Goal: Task Accomplishment & Management: Use online tool/utility

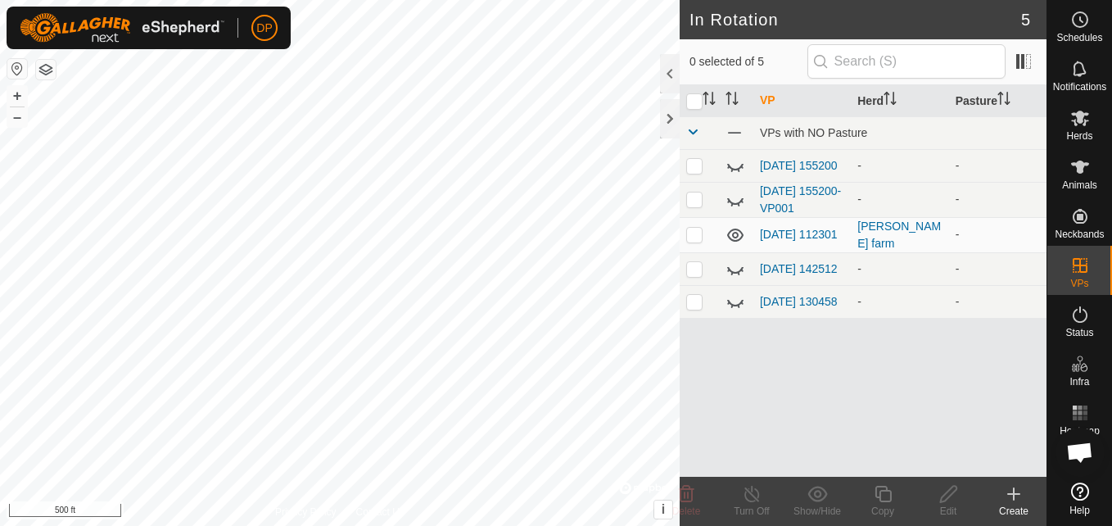
scroll to position [1704, 0]
click at [733, 168] on icon at bounding box center [736, 166] width 20 height 20
click at [733, 168] on icon at bounding box center [735, 165] width 16 height 13
click at [740, 206] on icon at bounding box center [739, 204] width 2 height 3
click at [732, 200] on icon at bounding box center [736, 200] width 20 height 20
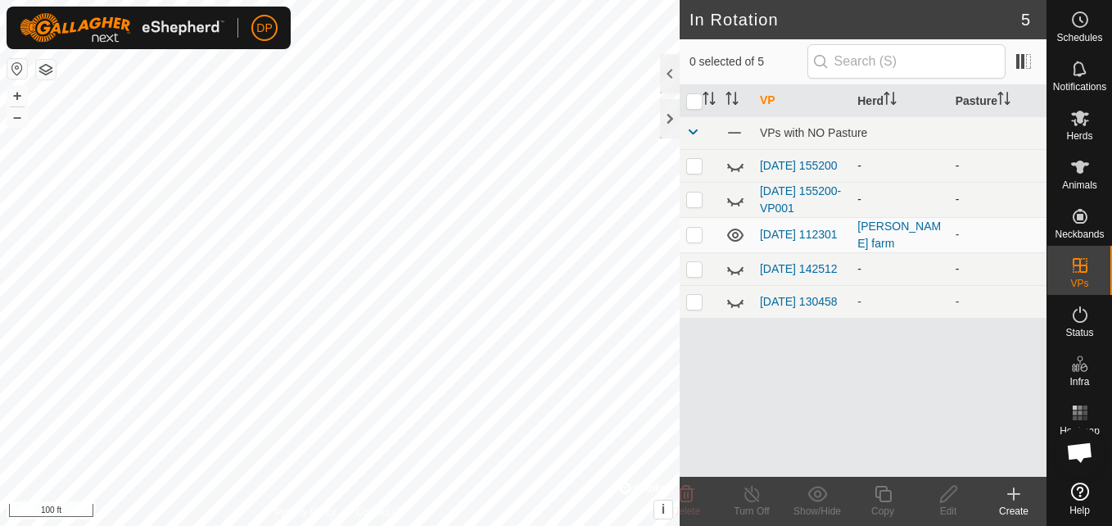
click at [737, 269] on icon at bounding box center [736, 269] width 20 height 20
click at [738, 268] on icon at bounding box center [735, 268] width 16 height 13
click at [735, 310] on icon at bounding box center [736, 302] width 20 height 20
click at [734, 304] on icon at bounding box center [736, 302] width 20 height 20
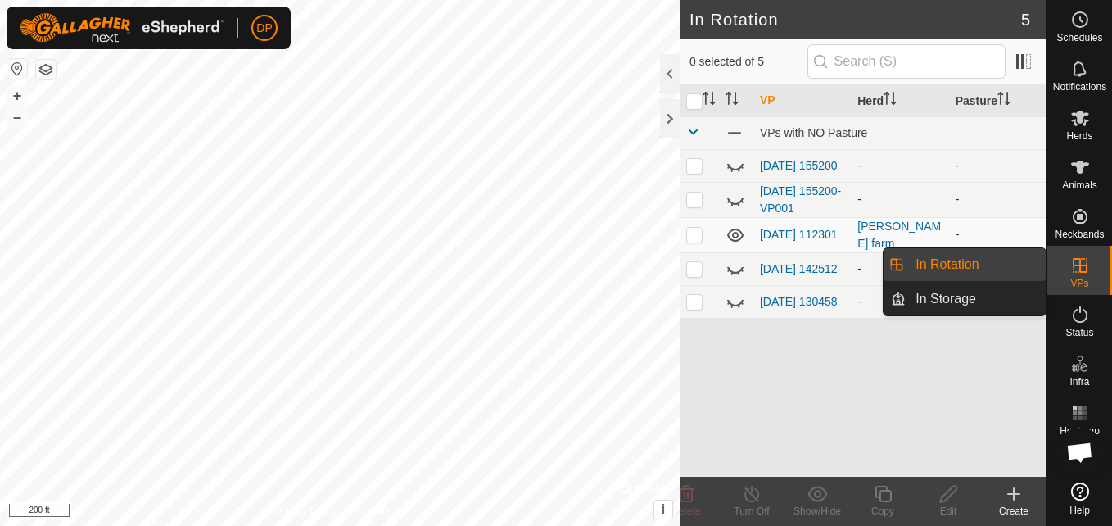
drag, startPoint x: 1072, startPoint y: 292, endPoint x: 1092, endPoint y: 273, distance: 27.8
click at [1092, 273] on es-virtualpaddocks-svg-icon at bounding box center [1080, 265] width 29 height 26
click at [1022, 256] on link "In Rotation" at bounding box center [976, 264] width 140 height 33
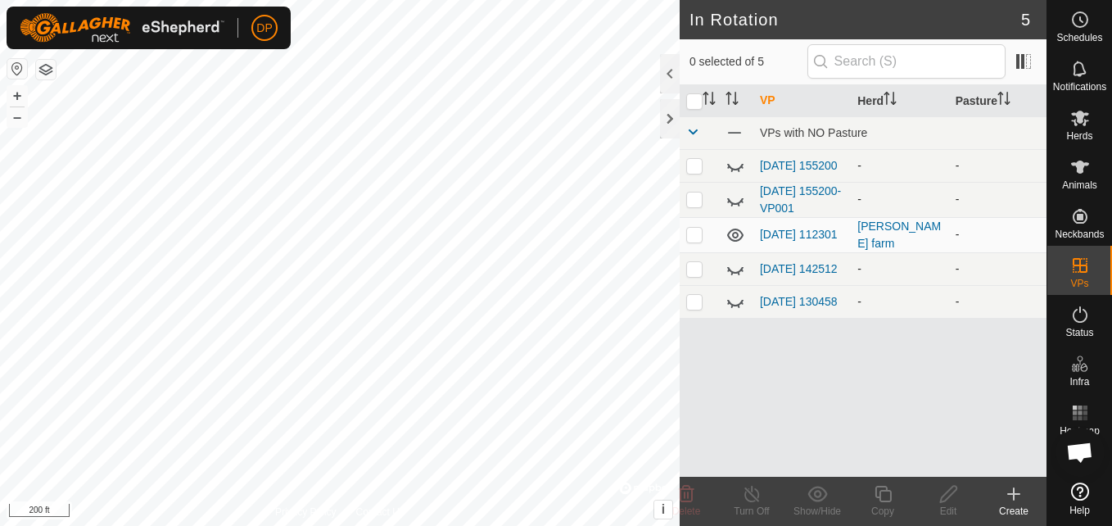
click at [690, 230] on p-checkbox at bounding box center [694, 234] width 16 height 13
checkbox input "true"
click at [745, 495] on icon at bounding box center [752, 494] width 15 height 16
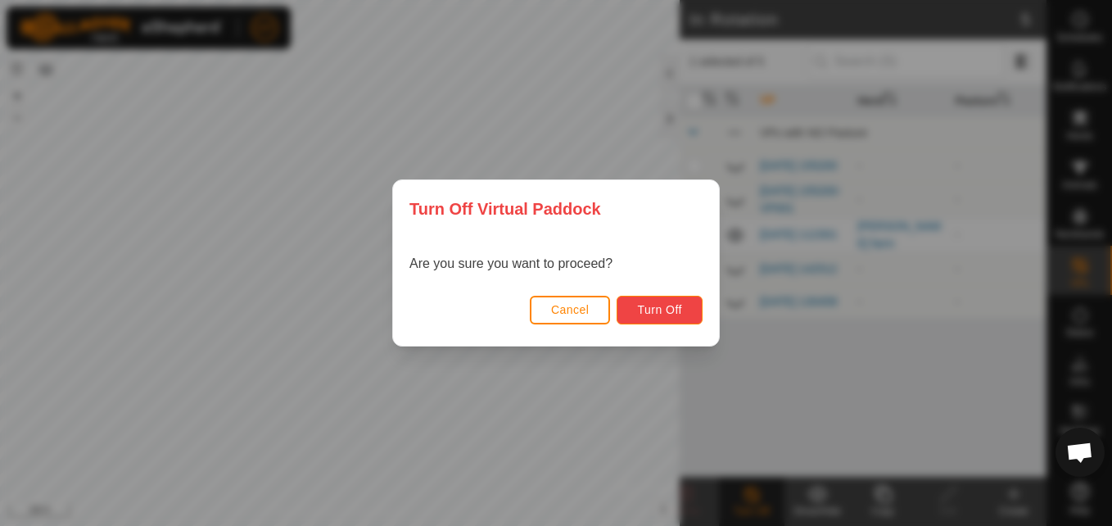
click at [650, 305] on span "Turn Off" at bounding box center [659, 309] width 45 height 13
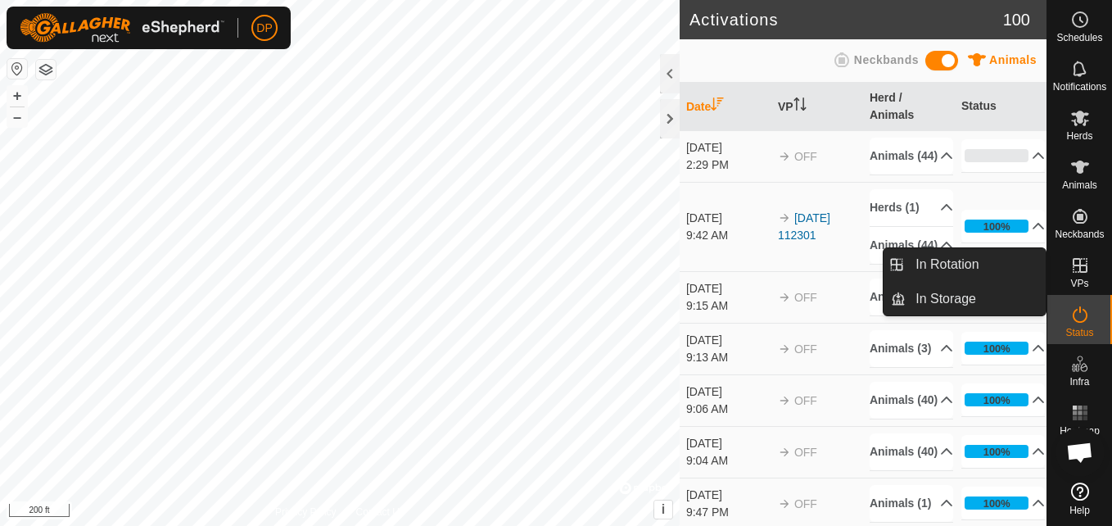
click at [1086, 272] on icon at bounding box center [1080, 265] width 15 height 15
click at [998, 269] on link "In Rotation" at bounding box center [976, 264] width 140 height 33
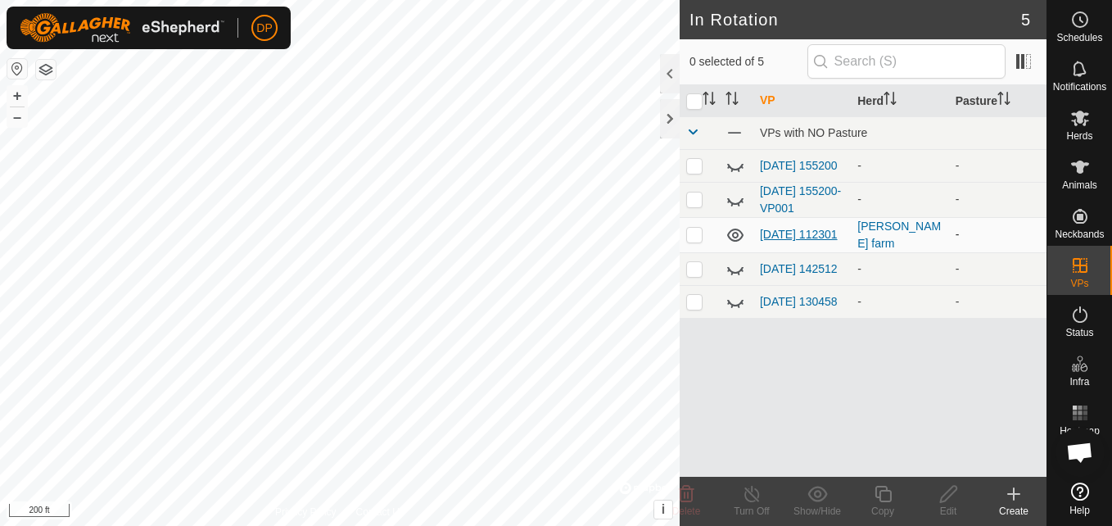
click at [789, 228] on link "[DATE] 112301" at bounding box center [799, 234] width 78 height 13
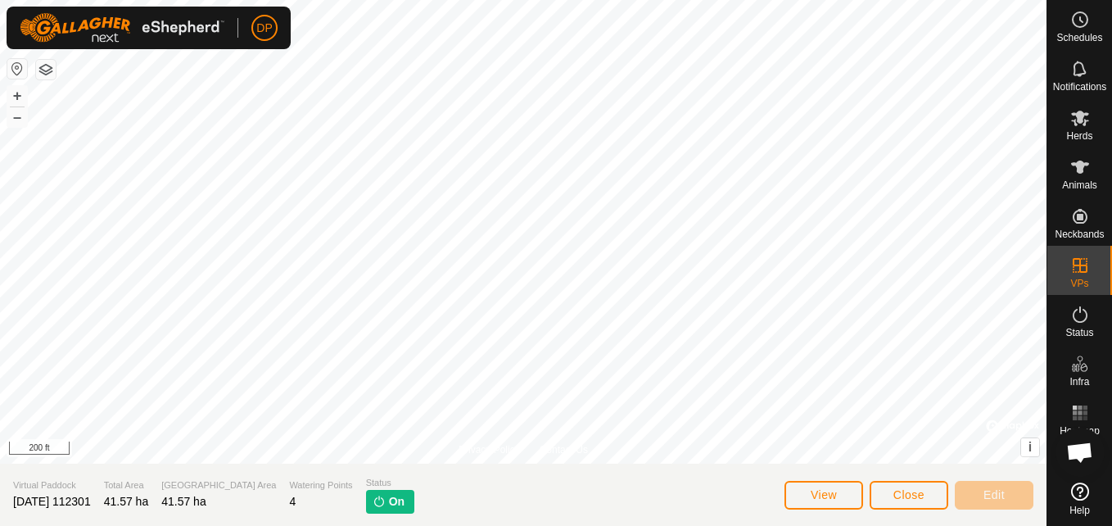
scroll to position [1704, 0]
click at [932, 493] on button "Close" at bounding box center [909, 495] width 79 height 29
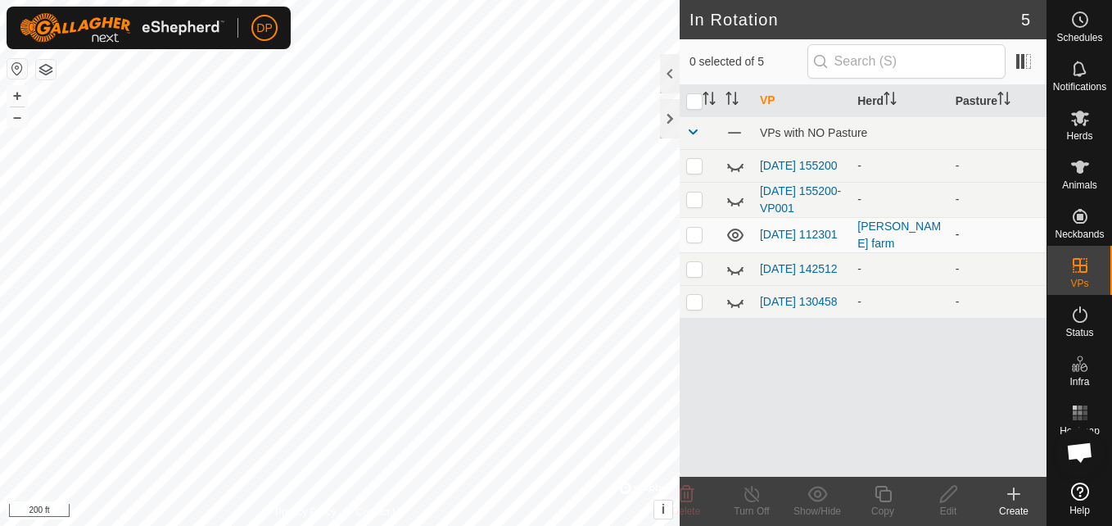
click at [732, 241] on icon at bounding box center [736, 235] width 20 height 20
click at [771, 233] on link "[DATE] 112301" at bounding box center [799, 234] width 78 height 13
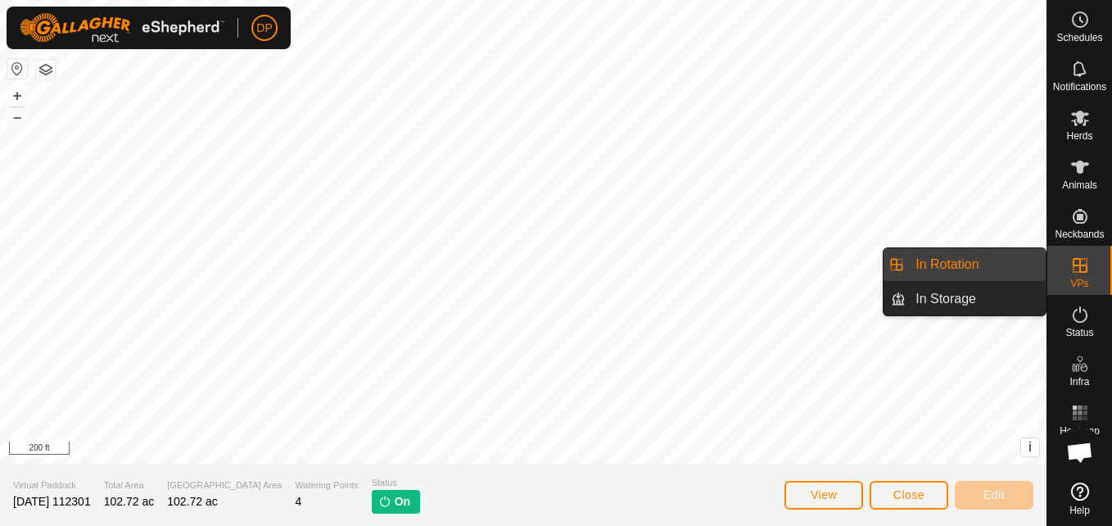
click at [1011, 256] on link "In Rotation" at bounding box center [976, 264] width 140 height 33
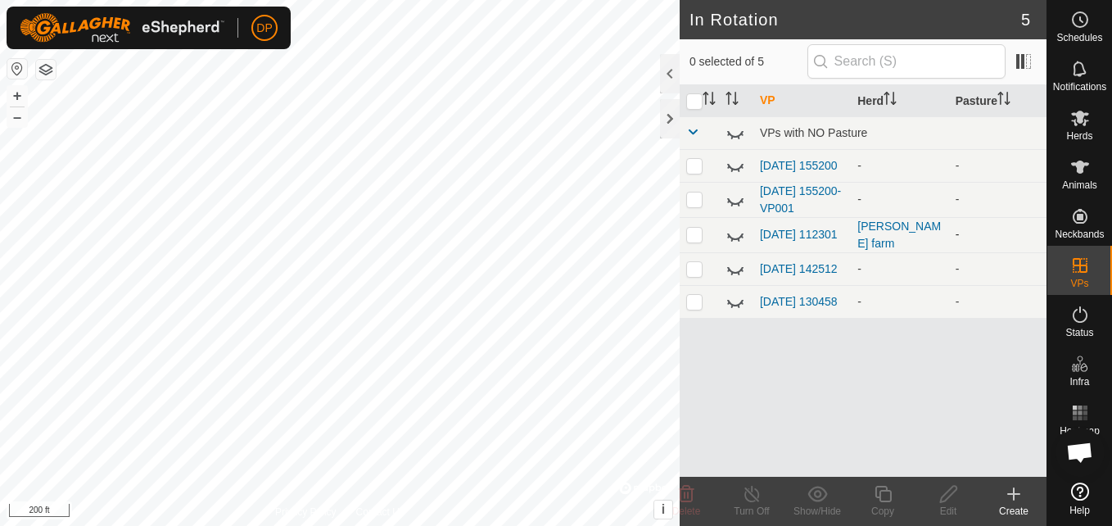
click at [737, 236] on icon at bounding box center [736, 235] width 20 height 20
click at [694, 238] on p-checkbox at bounding box center [694, 234] width 16 height 13
checkbox input "true"
click at [779, 229] on link "[DATE] 112301" at bounding box center [799, 234] width 78 height 13
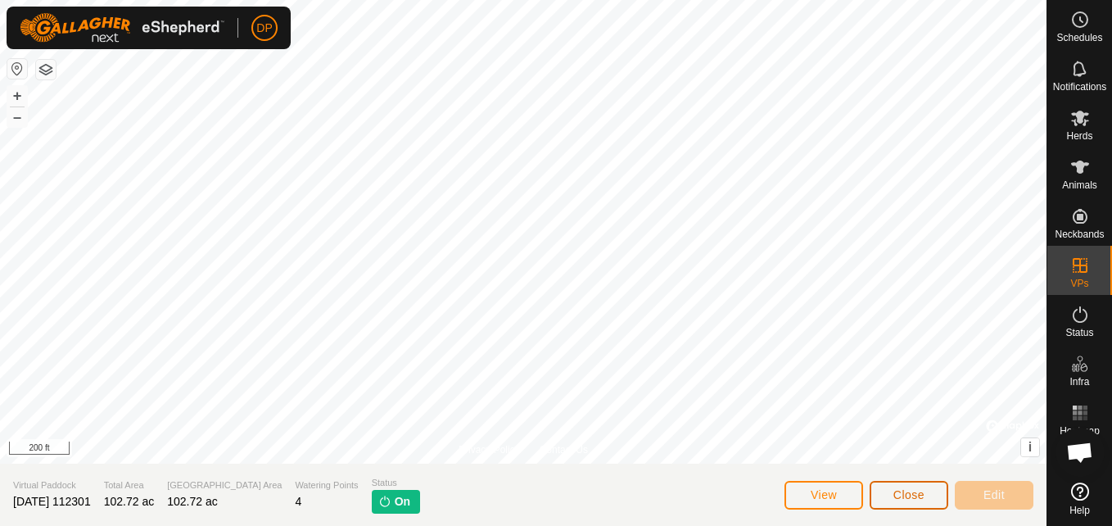
click at [904, 496] on span "Close" at bounding box center [909, 494] width 31 height 13
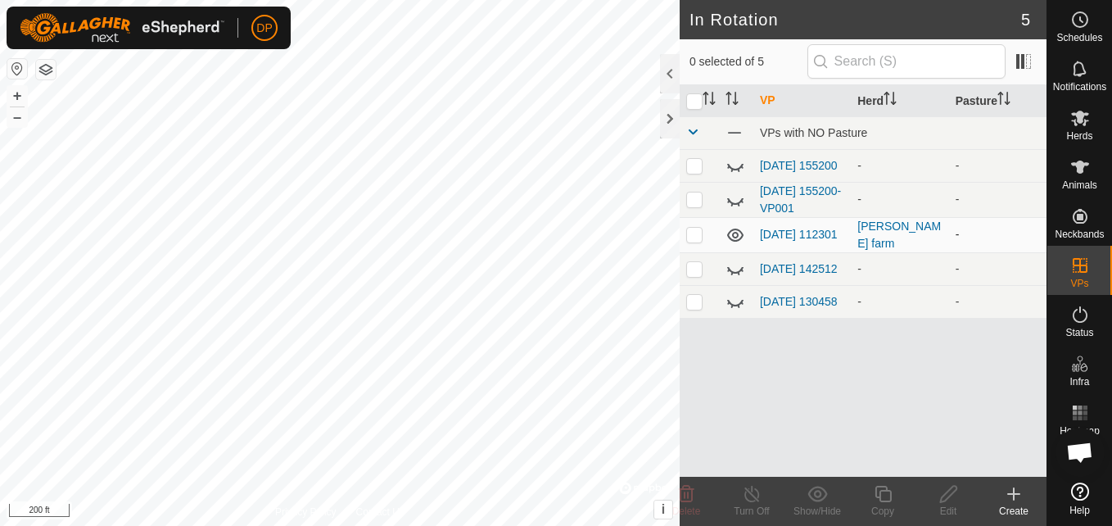
click at [693, 240] on p-checkbox at bounding box center [694, 234] width 16 height 13
checkbox input "true"
click at [694, 236] on p-checkbox at bounding box center [694, 233] width 16 height 13
checkbox input "false"
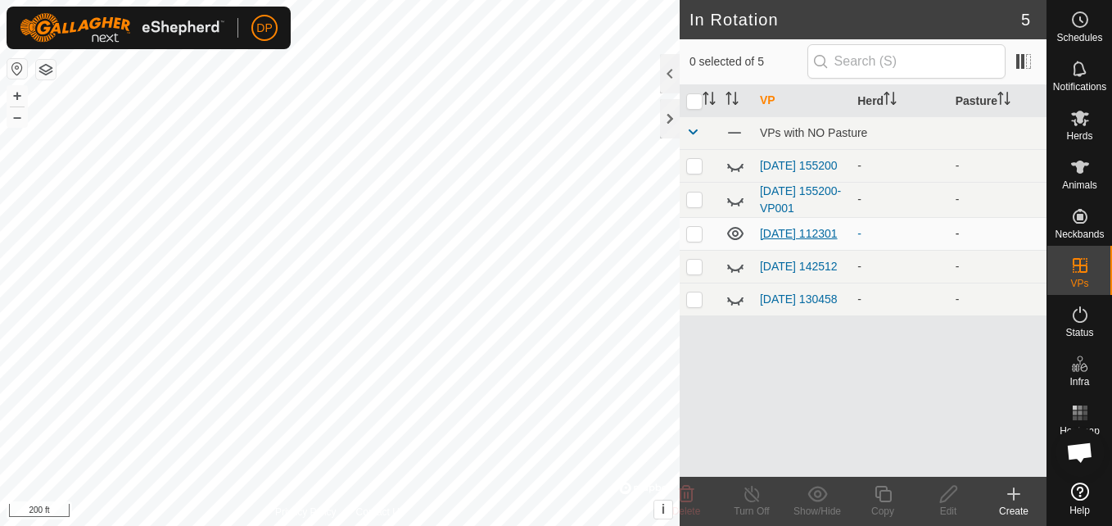
click at [776, 229] on link "[DATE] 112301" at bounding box center [799, 233] width 78 height 13
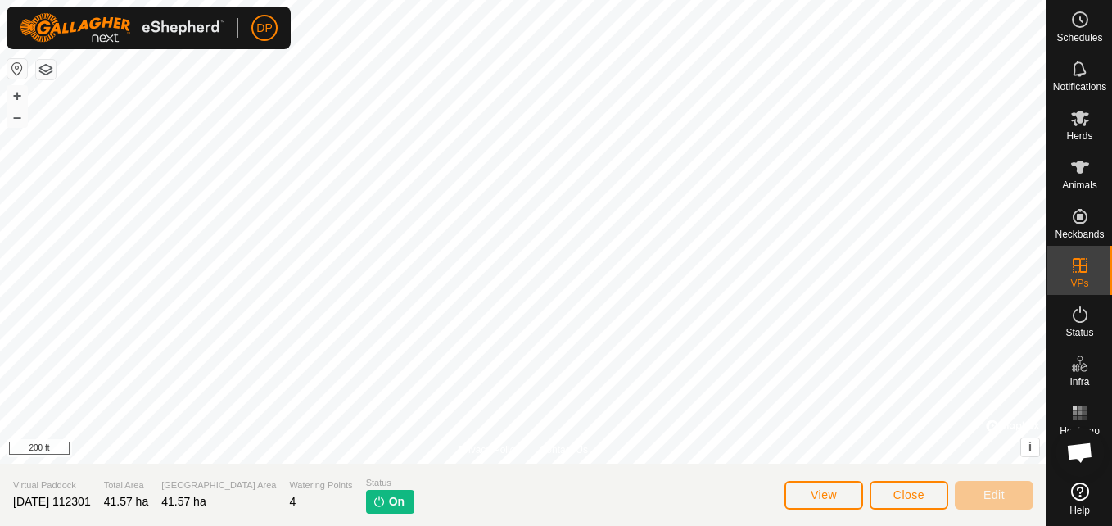
scroll to position [1704, 0]
click at [389, 494] on span "On" at bounding box center [397, 501] width 16 height 17
click at [366, 486] on span "Status" at bounding box center [390, 483] width 48 height 14
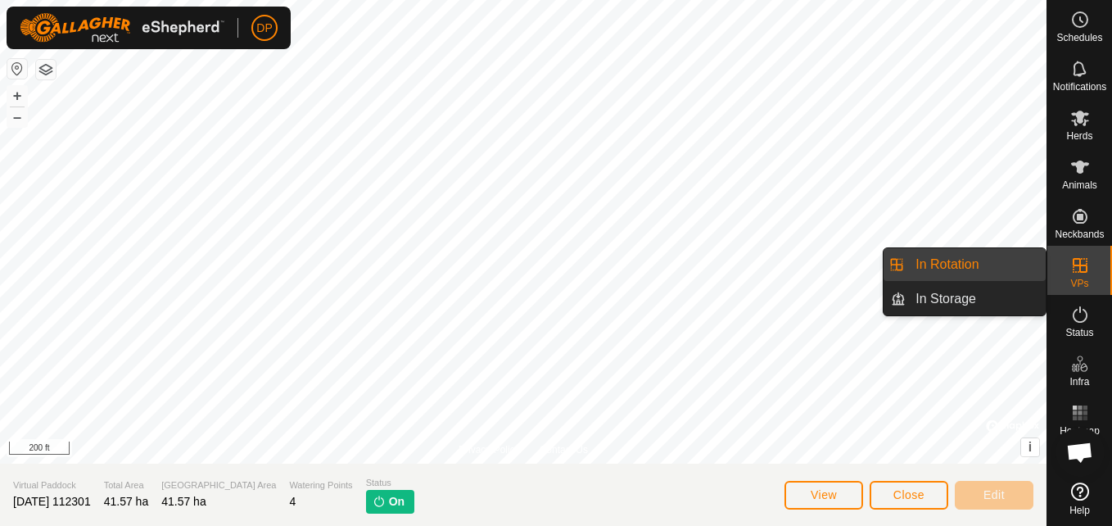
click at [1004, 266] on link "In Rotation" at bounding box center [976, 264] width 140 height 33
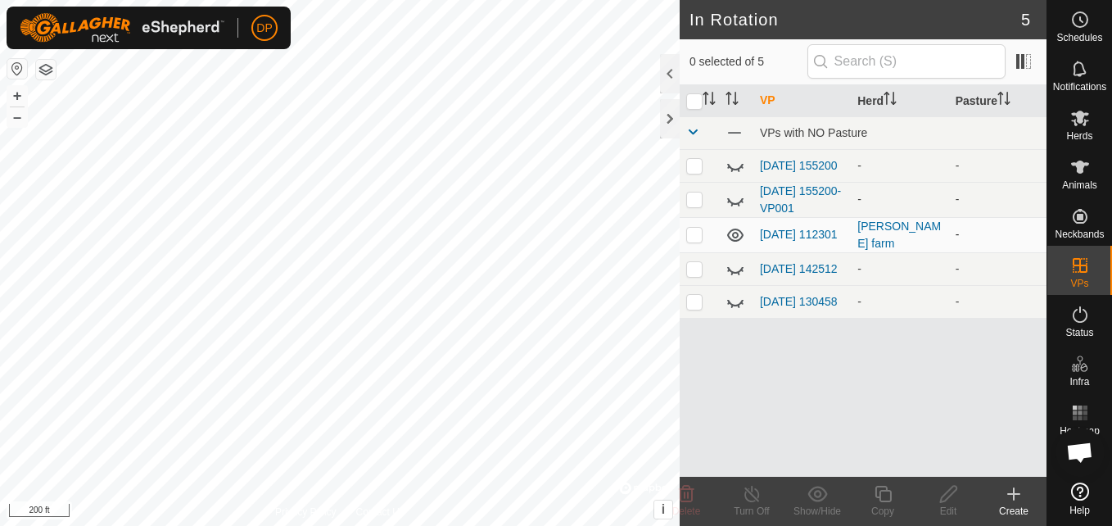
click at [781, 236] on td "[DATE] 112301" at bounding box center [802, 234] width 97 height 35
click at [781, 234] on link "[DATE] 112301" at bounding box center [799, 234] width 78 height 13
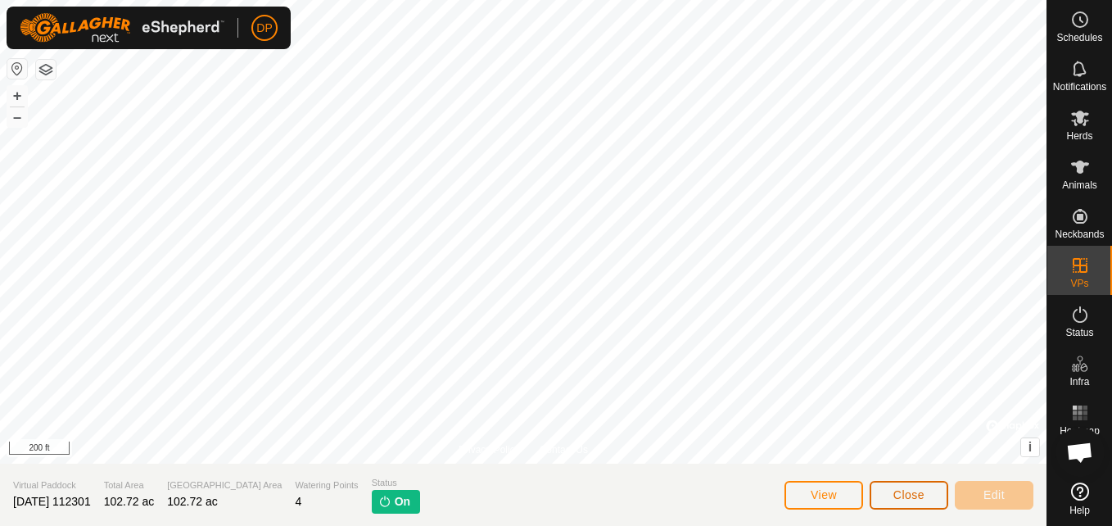
click at [909, 495] on span "Close" at bounding box center [909, 494] width 31 height 13
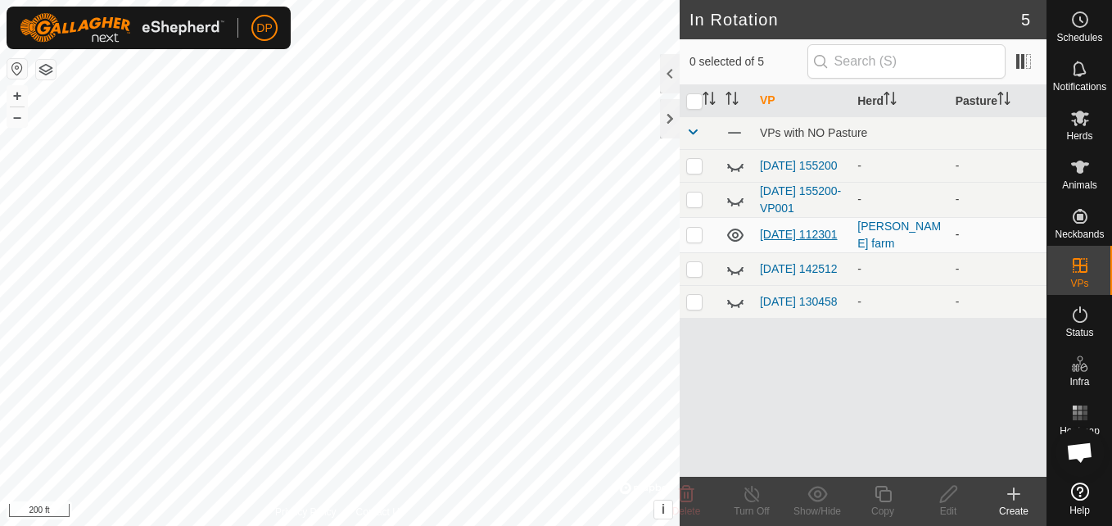
click at [788, 229] on link "[DATE] 112301" at bounding box center [799, 234] width 78 height 13
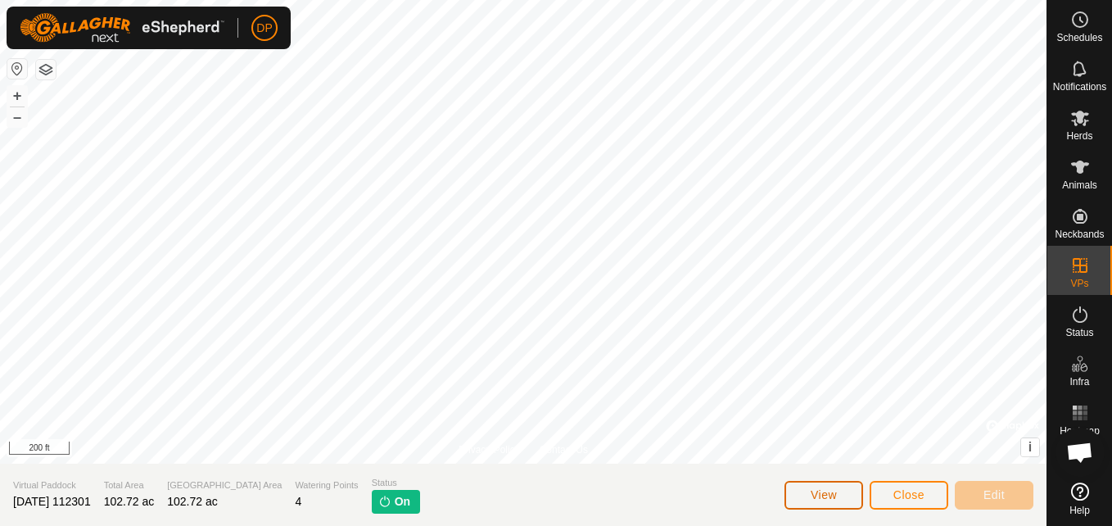
click at [853, 491] on button "View" at bounding box center [824, 495] width 79 height 29
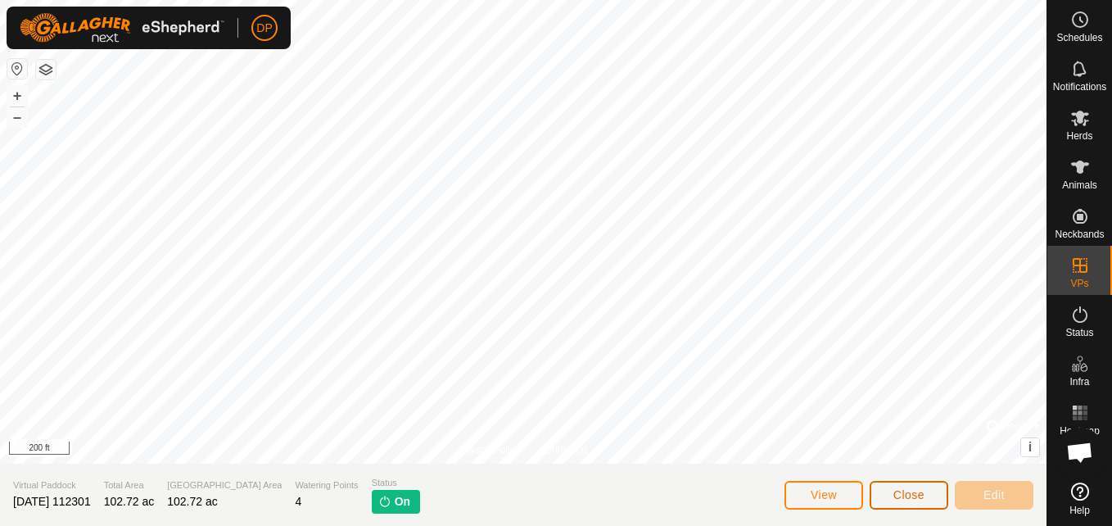
click at [930, 494] on button "Close" at bounding box center [909, 495] width 79 height 29
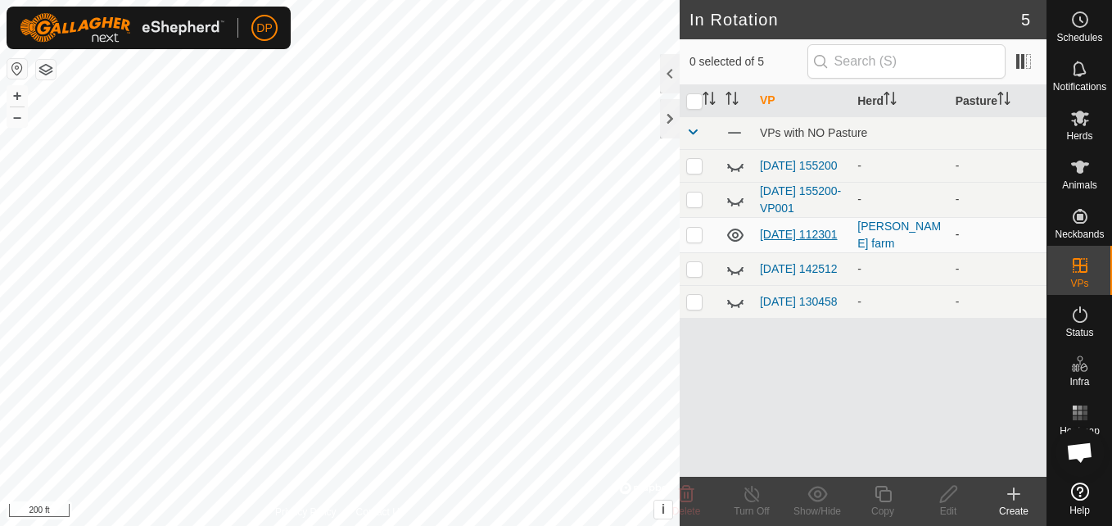
click at [780, 230] on link "[DATE] 112301" at bounding box center [799, 234] width 78 height 13
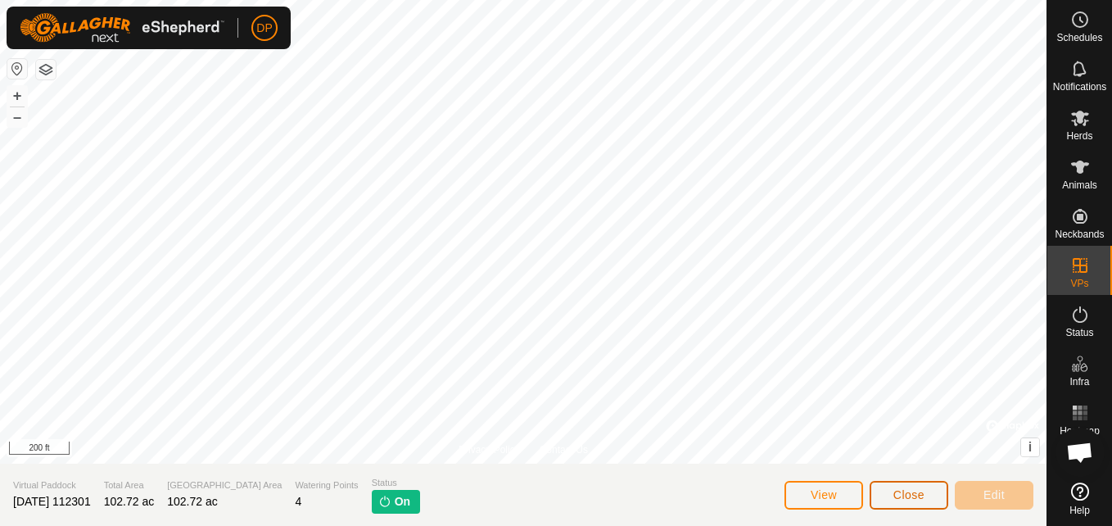
click at [890, 492] on button "Close" at bounding box center [909, 495] width 79 height 29
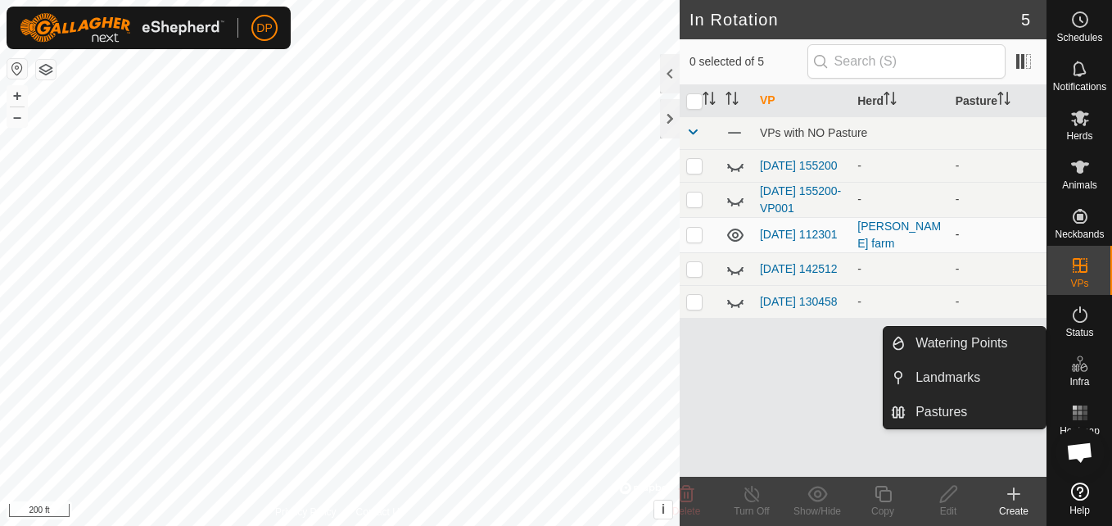
click at [689, 238] on p-checkbox at bounding box center [694, 234] width 16 height 13
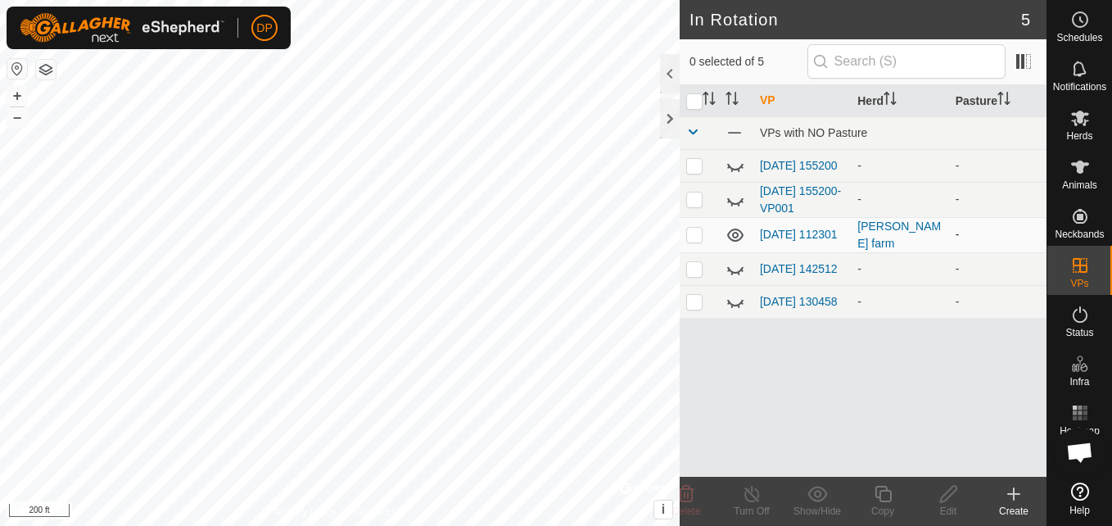
checkbox input "true"
click at [753, 485] on icon at bounding box center [752, 494] width 20 height 20
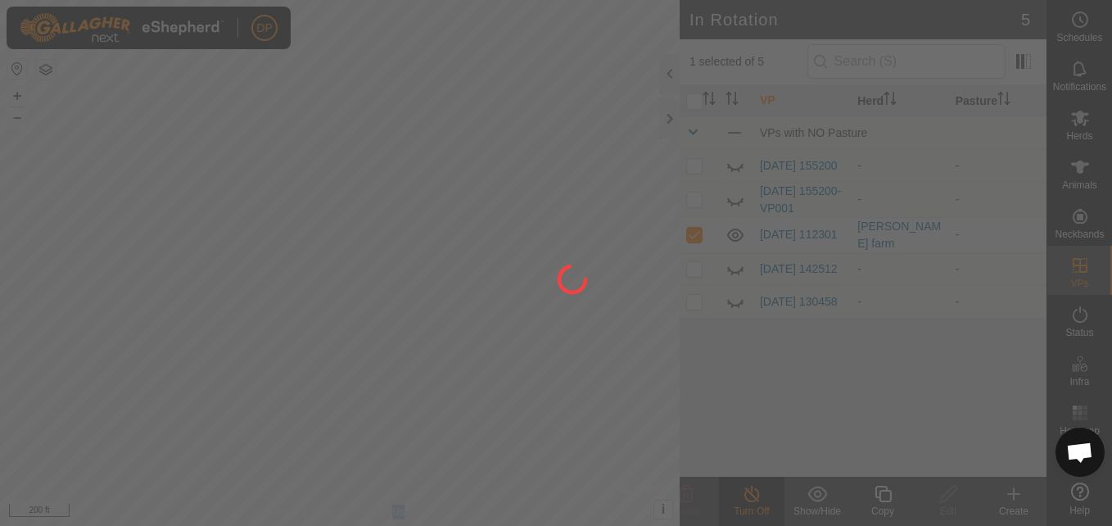
click at [753, 485] on div at bounding box center [556, 263] width 1112 height 526
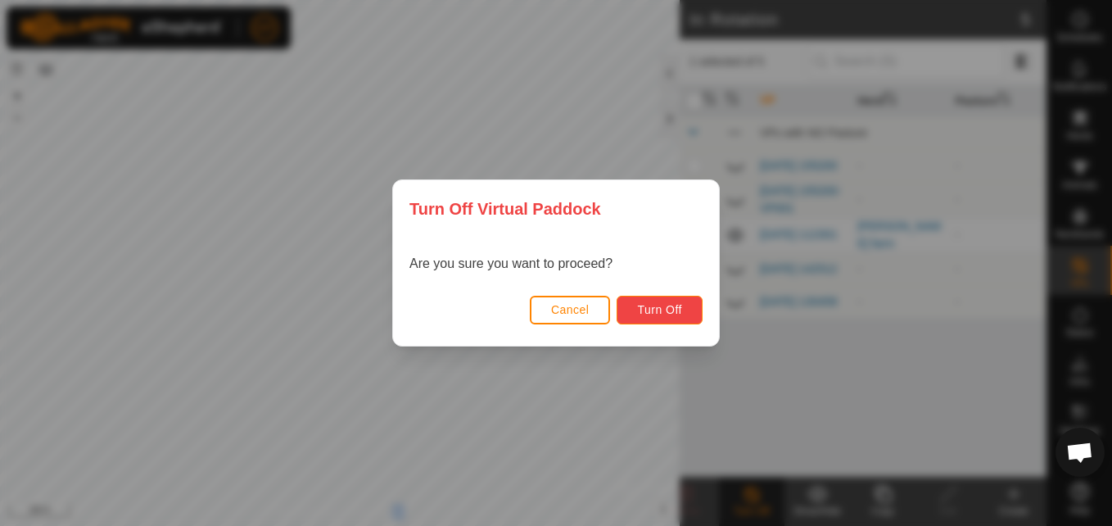
click at [658, 301] on button "Turn Off" at bounding box center [660, 310] width 86 height 29
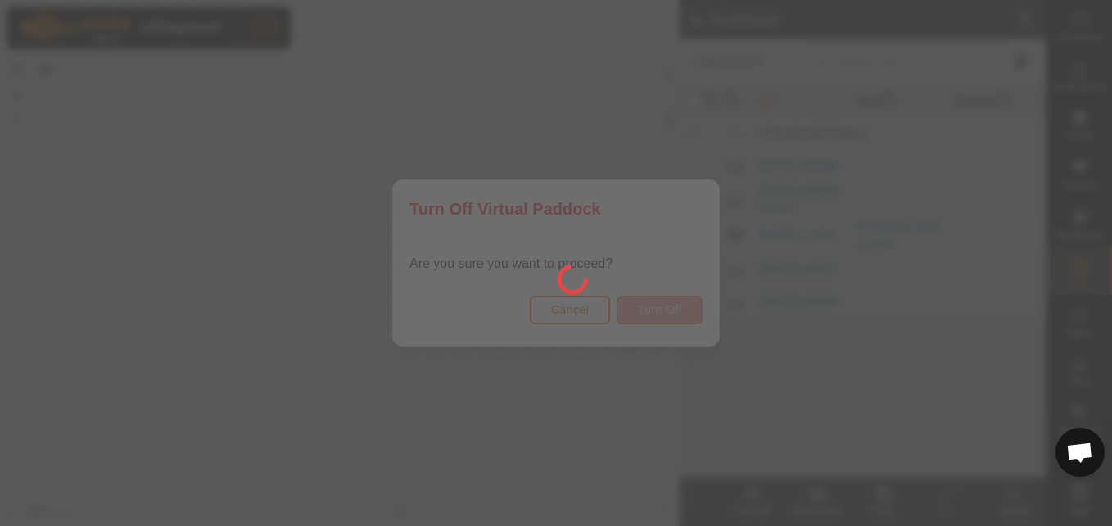
click at [658, 301] on div at bounding box center [556, 263] width 1112 height 526
click at [644, 301] on div at bounding box center [556, 263] width 1112 height 526
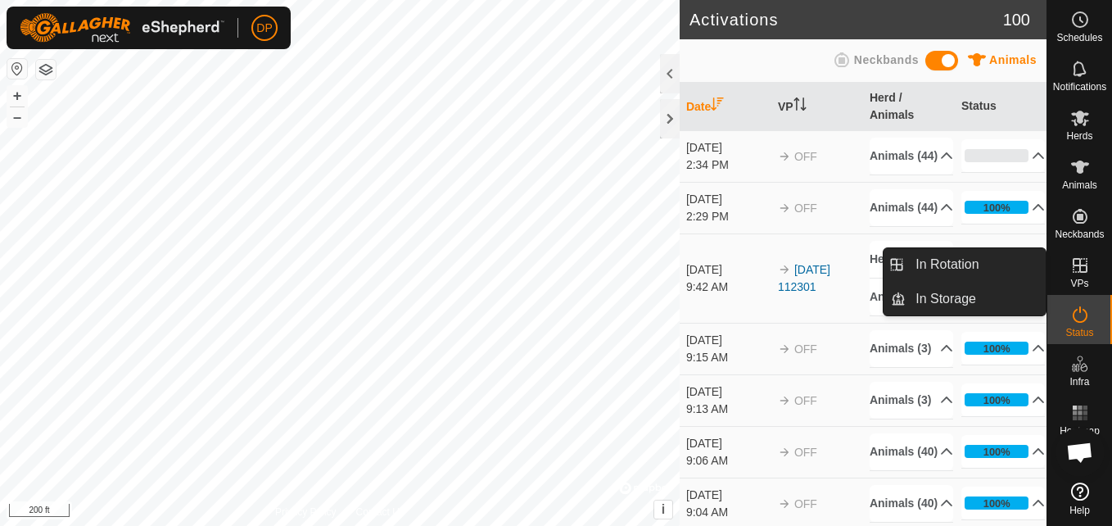
click at [1092, 271] on es-virtualpaddocks-svg-icon at bounding box center [1080, 265] width 29 height 26
click at [1009, 261] on link "In Rotation" at bounding box center [976, 264] width 140 height 33
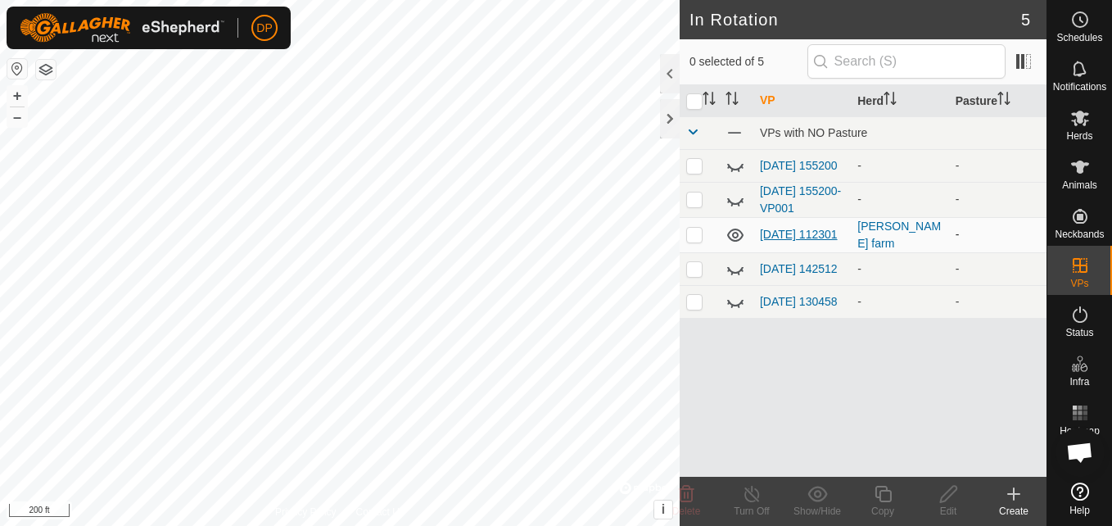
click at [772, 228] on link "[DATE] 112301" at bounding box center [799, 234] width 78 height 13
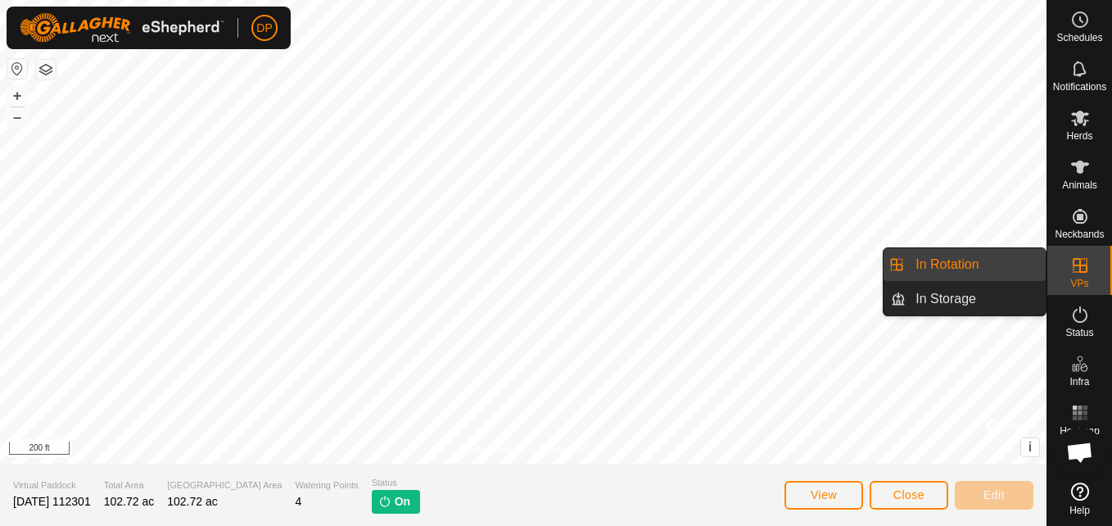
click at [1068, 267] on es-virtualpaddocks-svg-icon at bounding box center [1080, 265] width 29 height 26
click at [986, 269] on link "In Rotation" at bounding box center [976, 264] width 140 height 33
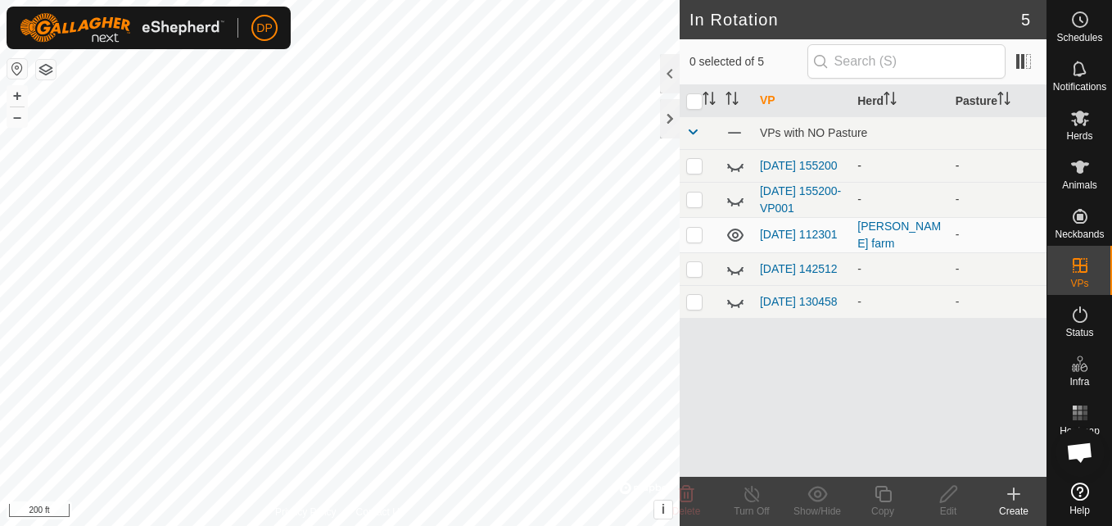
click at [737, 169] on icon at bounding box center [736, 166] width 20 height 20
click at [737, 169] on icon at bounding box center [735, 165] width 16 height 13
click at [737, 201] on icon at bounding box center [736, 200] width 20 height 20
click at [731, 196] on icon at bounding box center [736, 200] width 20 height 20
click at [739, 274] on icon at bounding box center [736, 269] width 20 height 20
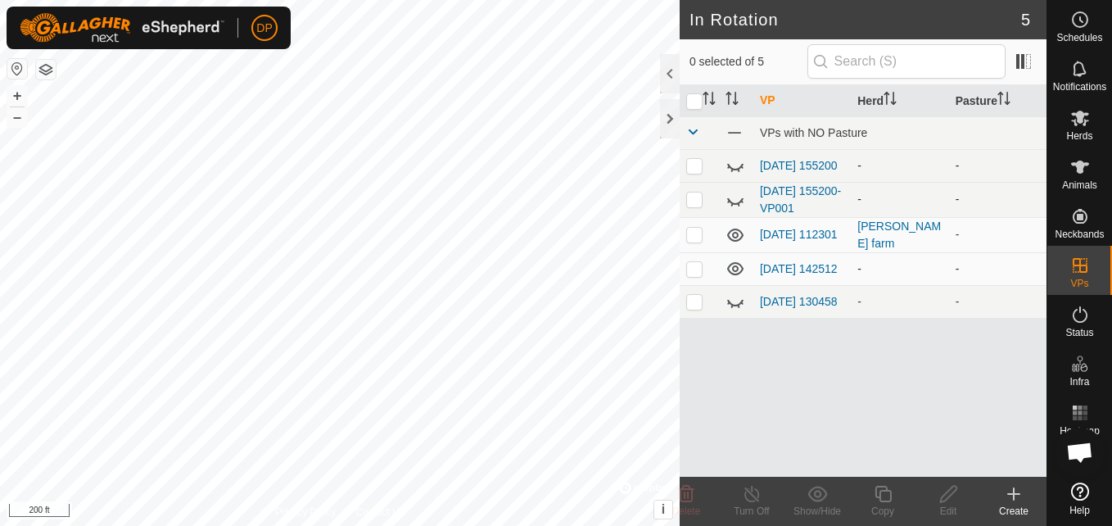
click at [719, 260] on td at bounding box center [736, 268] width 34 height 33
click at [727, 268] on icon at bounding box center [736, 269] width 20 height 20
click at [734, 201] on icon at bounding box center [736, 200] width 20 height 20
click at [734, 201] on icon at bounding box center [735, 199] width 16 height 13
click at [739, 306] on icon at bounding box center [736, 302] width 20 height 20
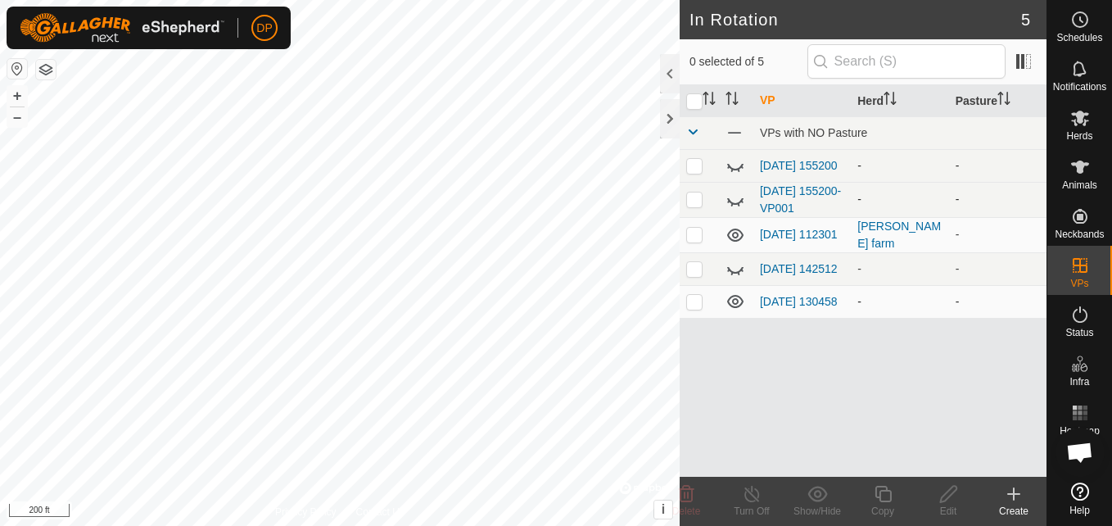
click at [732, 301] on icon at bounding box center [736, 302] width 20 height 20
click at [733, 274] on icon at bounding box center [736, 269] width 20 height 20
click at [692, 273] on p-checkbox at bounding box center [694, 268] width 16 height 13
click at [733, 270] on icon at bounding box center [735, 268] width 16 height 13
click at [692, 270] on p-checkbox at bounding box center [694, 268] width 16 height 13
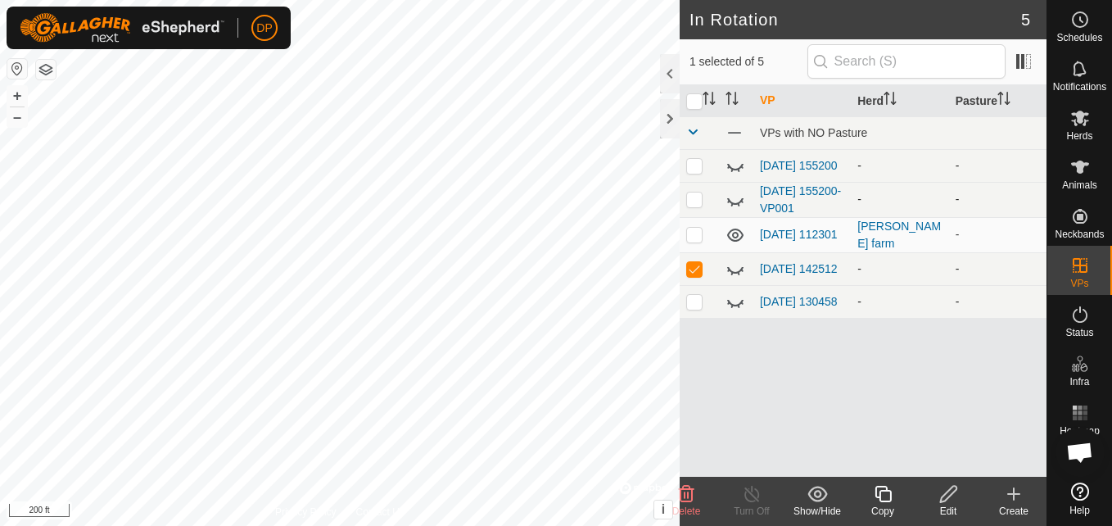
checkbox input "false"
click at [690, 234] on p-checkbox at bounding box center [694, 234] width 16 height 13
checkbox input "true"
click at [787, 230] on link "[DATE] 112301" at bounding box center [799, 234] width 78 height 13
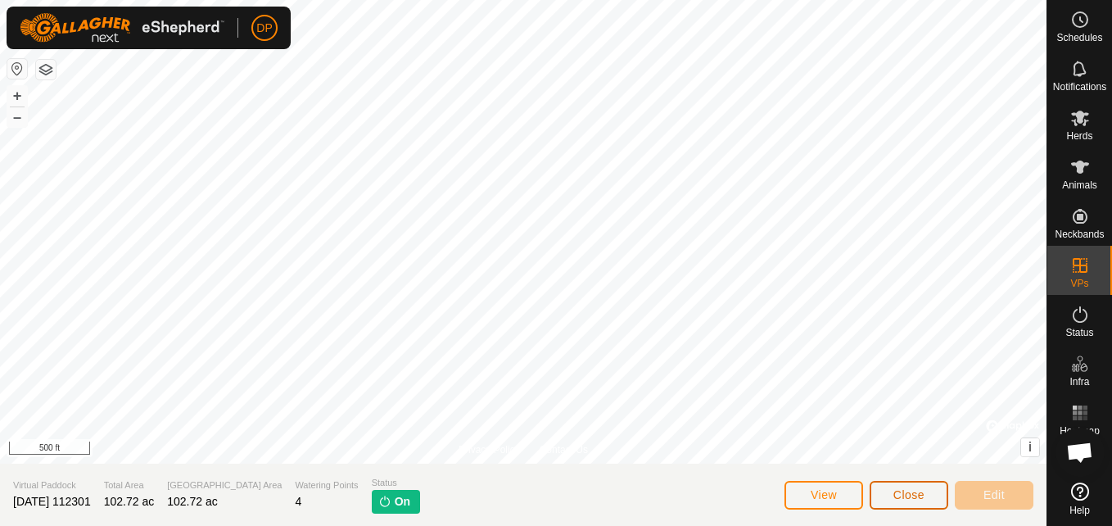
click at [890, 491] on button "Close" at bounding box center [909, 495] width 79 height 29
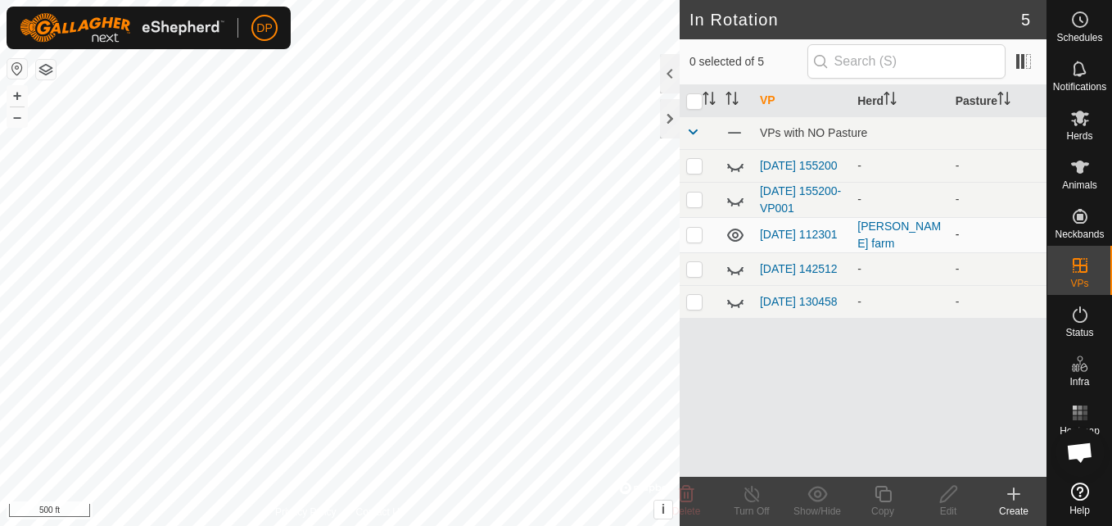
click at [691, 236] on p-checkbox at bounding box center [694, 234] width 16 height 13
checkbox input "true"
click at [745, 489] on icon at bounding box center [752, 494] width 20 height 20
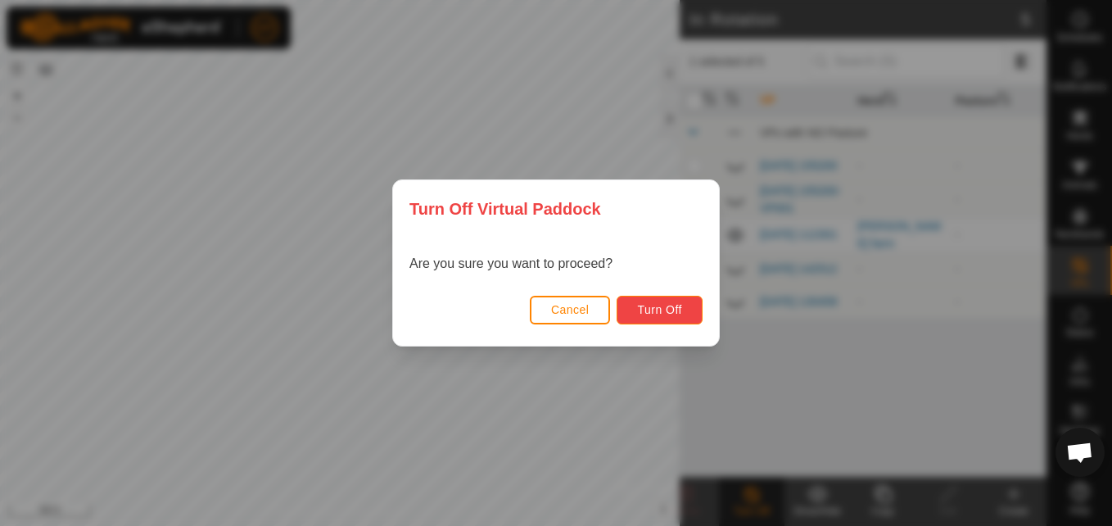
click at [637, 307] on span "Turn Off" at bounding box center [659, 309] width 45 height 13
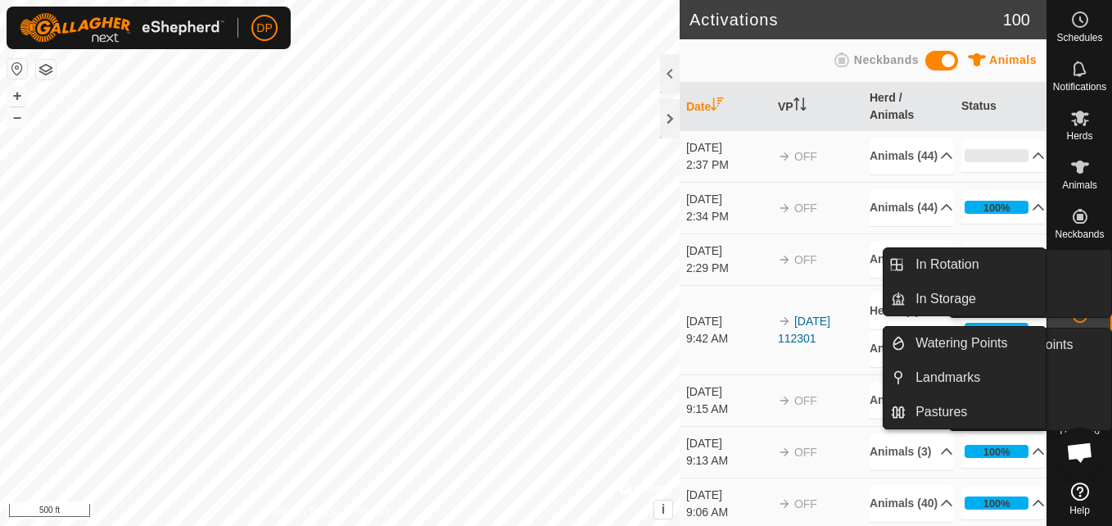
click at [1077, 267] on icon at bounding box center [1081, 266] width 20 height 20
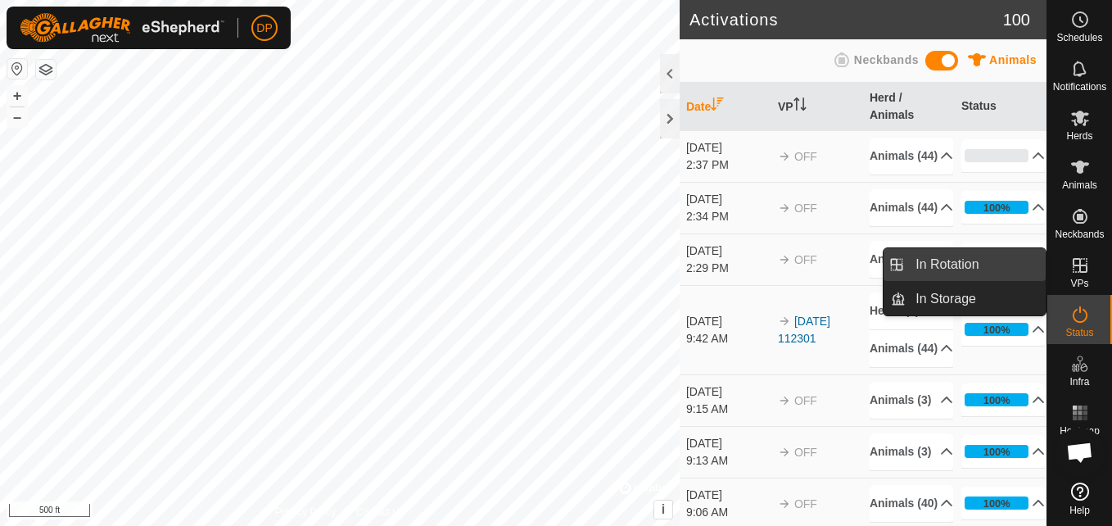
click at [980, 269] on link "In Rotation" at bounding box center [976, 264] width 140 height 33
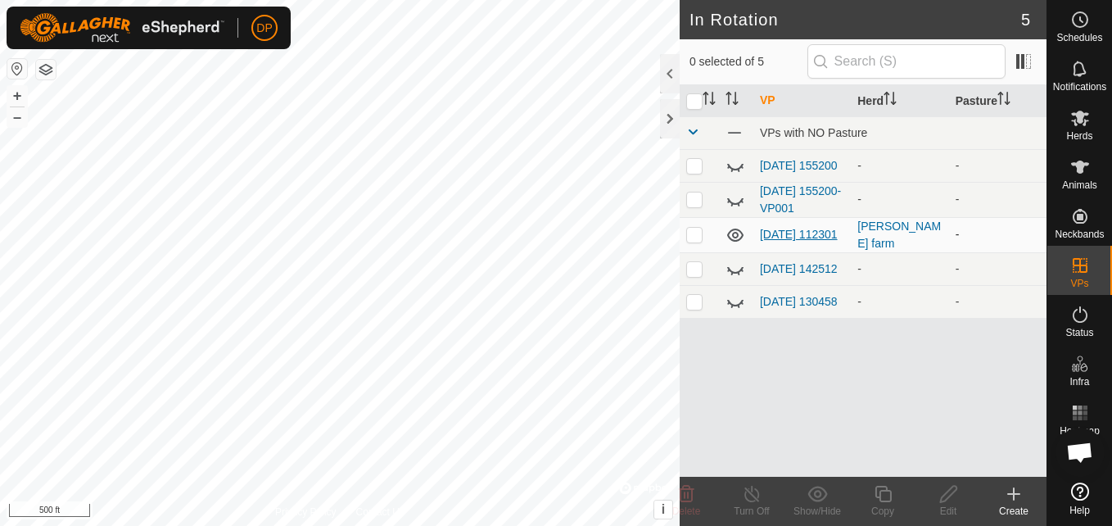
click at [790, 228] on link "[DATE] 112301" at bounding box center [799, 234] width 78 height 13
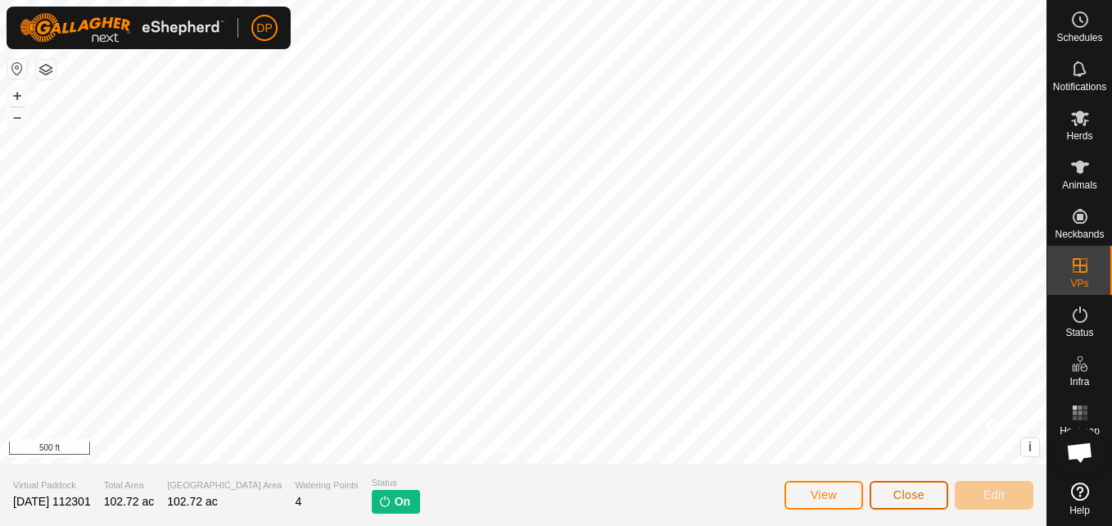
click at [901, 498] on span "Close" at bounding box center [909, 494] width 31 height 13
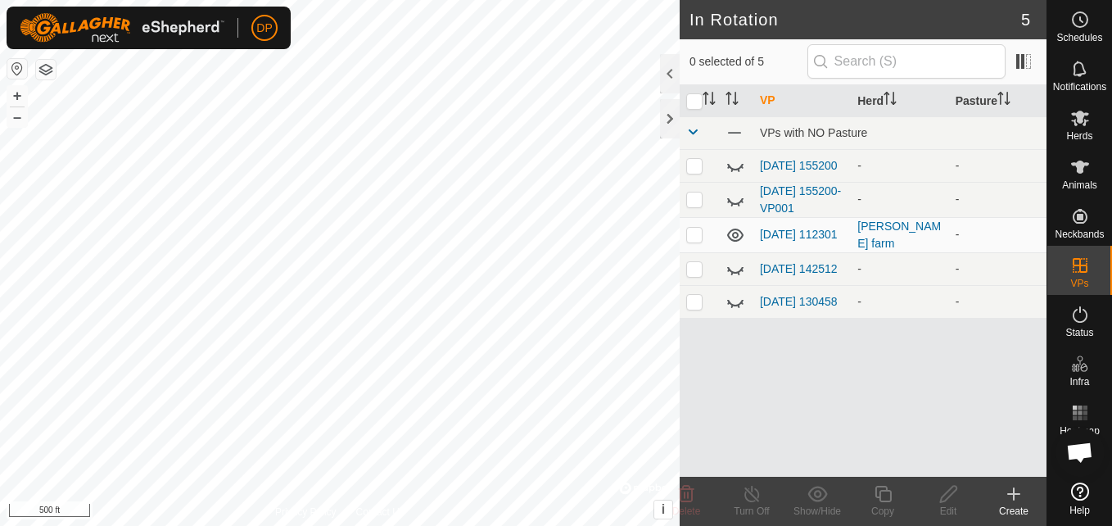
click at [1017, 500] on icon at bounding box center [1014, 494] width 20 height 20
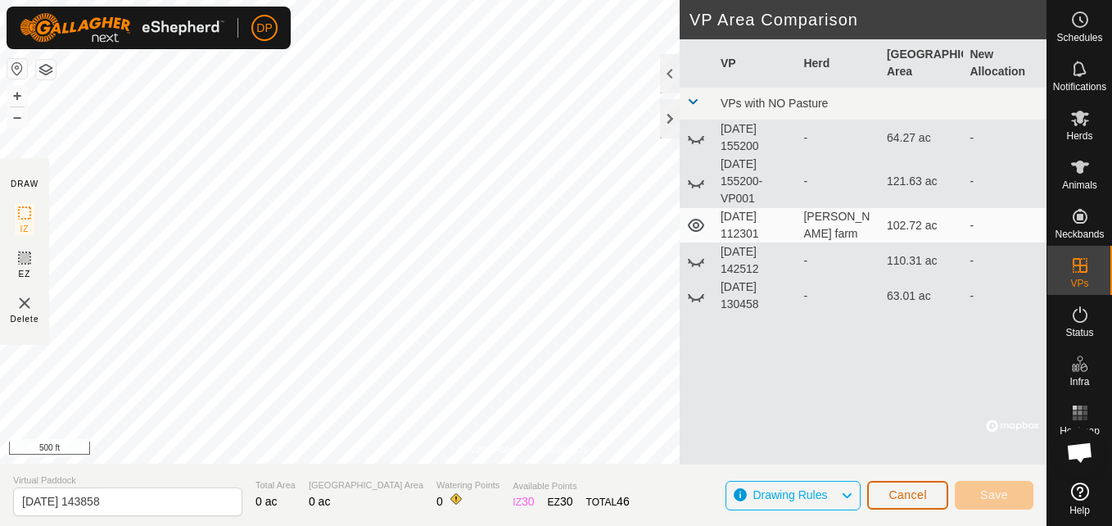
click at [905, 497] on span "Cancel" at bounding box center [908, 494] width 38 height 13
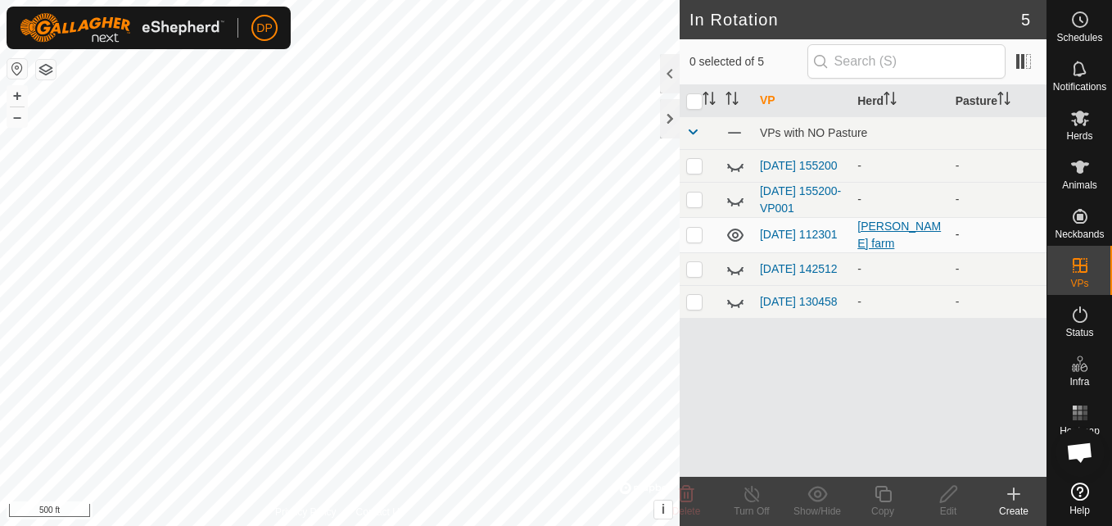
click at [865, 230] on div "[PERSON_NAME] farm" at bounding box center [900, 235] width 84 height 34
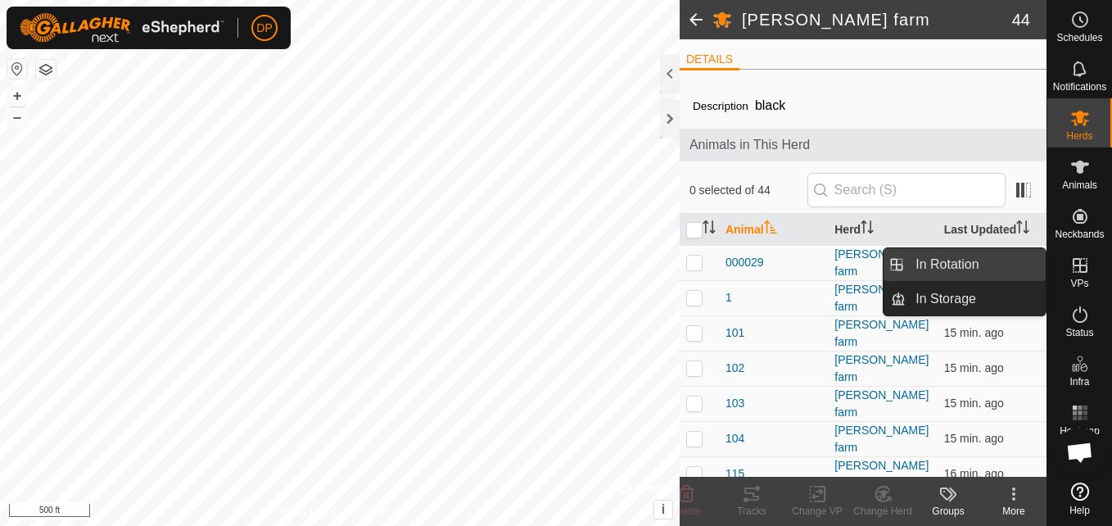
click at [995, 268] on link "In Rotation" at bounding box center [976, 264] width 140 height 33
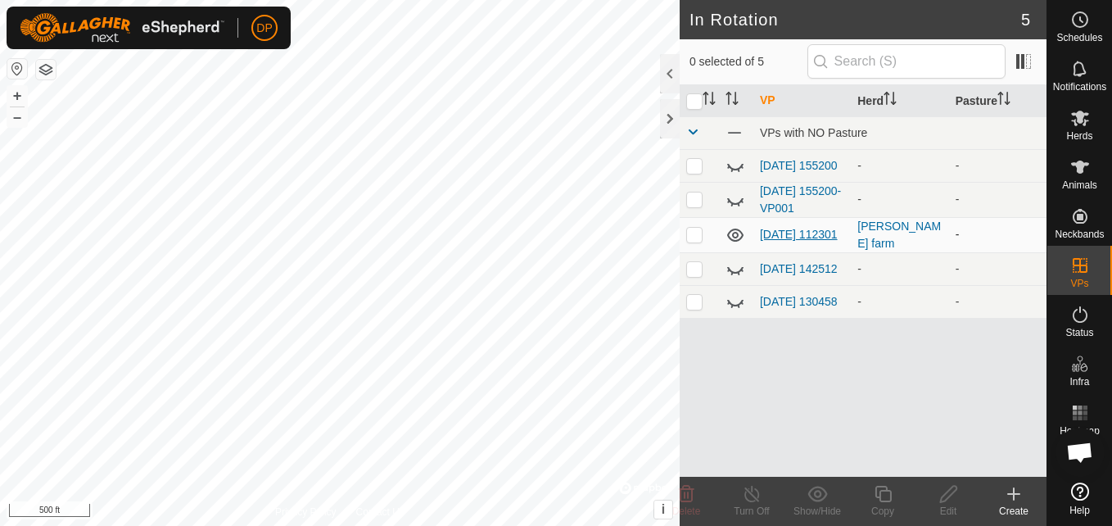
click at [782, 228] on link "[DATE] 112301" at bounding box center [799, 234] width 78 height 13
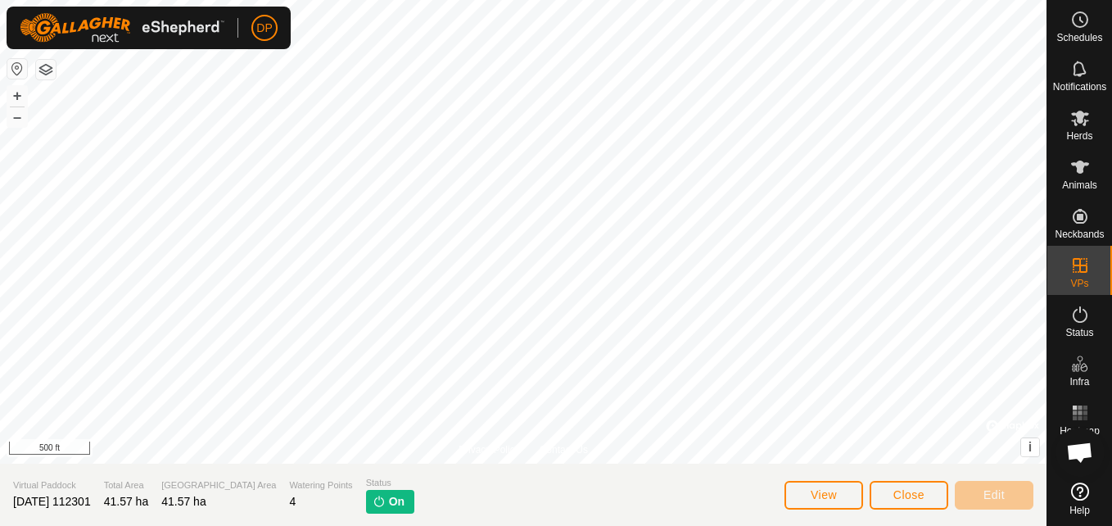
scroll to position [1704, 0]
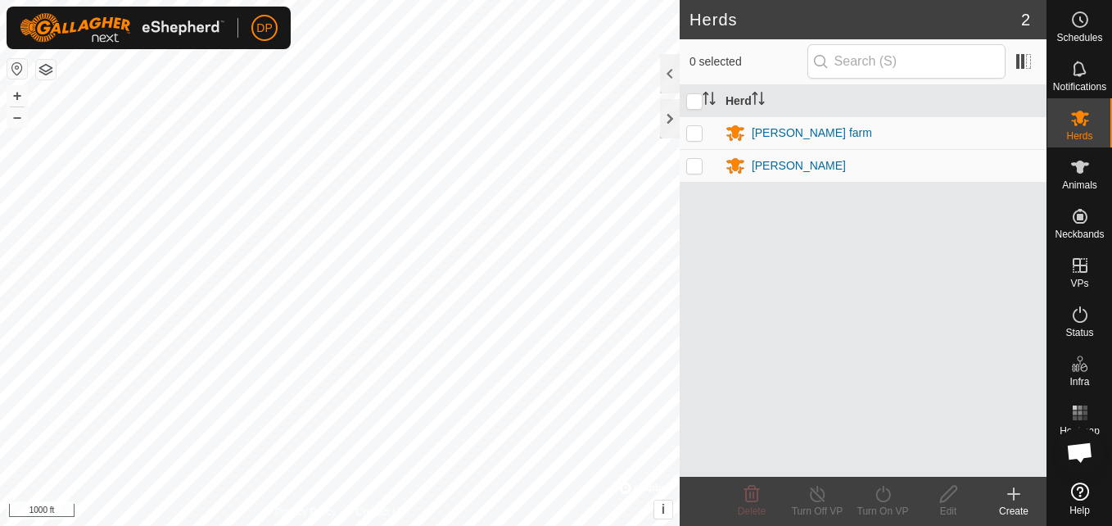
scroll to position [1704, 0]
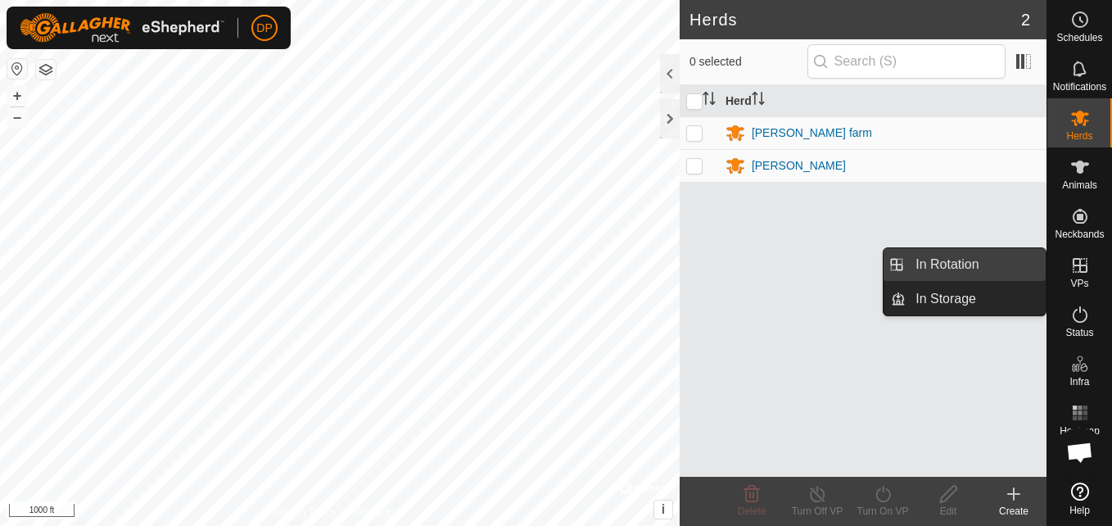
click at [1002, 264] on link "In Rotation" at bounding box center [976, 264] width 140 height 33
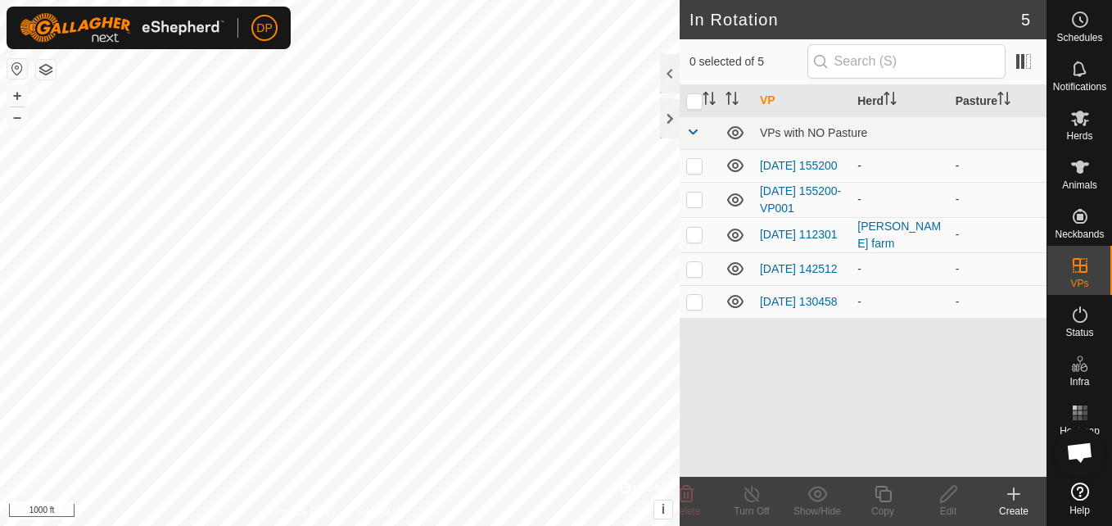
click at [740, 161] on icon at bounding box center [736, 166] width 20 height 20
click at [734, 204] on icon at bounding box center [735, 199] width 16 height 13
click at [735, 273] on icon at bounding box center [736, 269] width 20 height 20
click at [732, 273] on icon at bounding box center [736, 269] width 20 height 20
click at [732, 273] on icon at bounding box center [735, 268] width 16 height 13
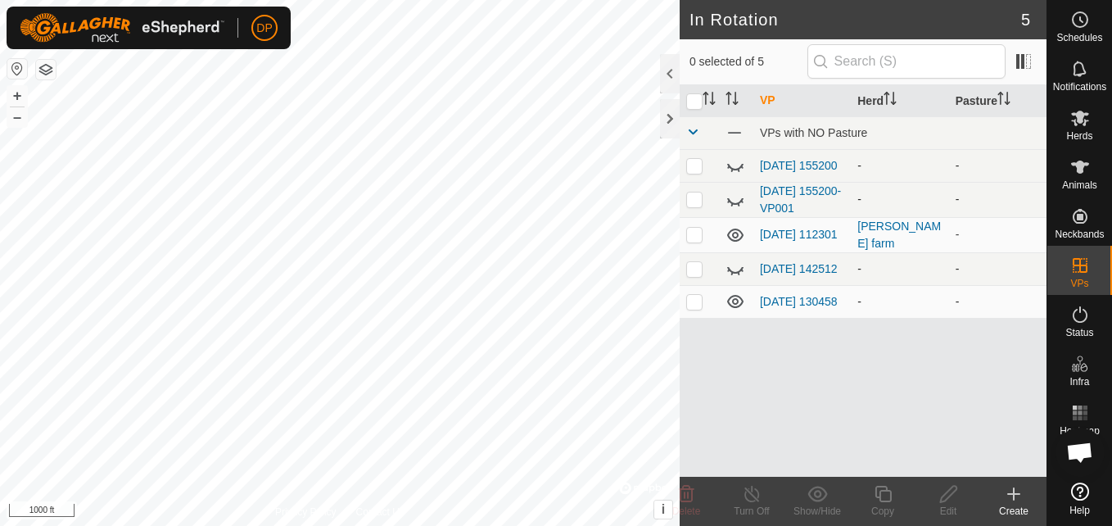
click at [733, 303] on icon at bounding box center [735, 301] width 16 height 13
click at [776, 231] on link "[DATE] 112301" at bounding box center [799, 234] width 78 height 13
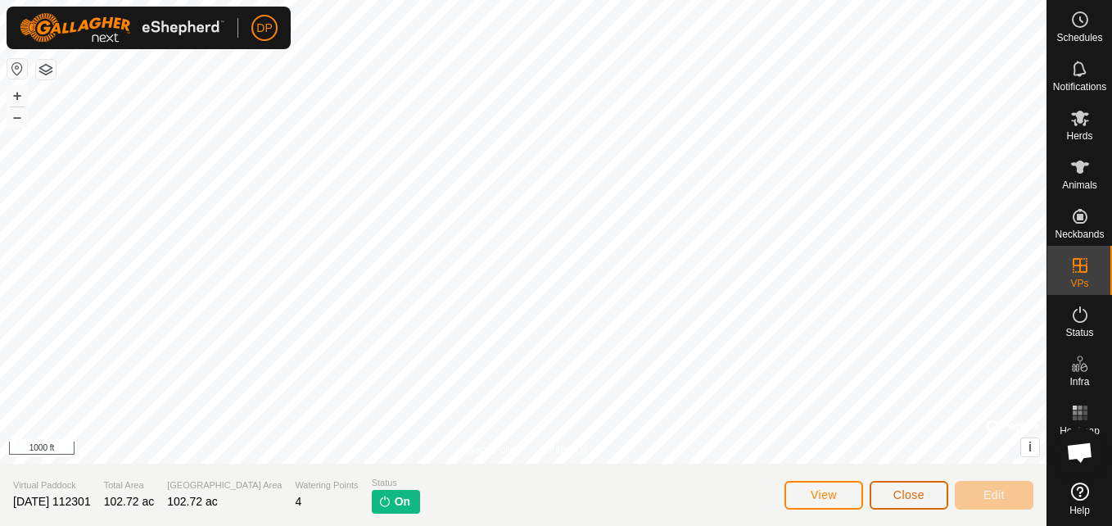
click at [900, 488] on span "Close" at bounding box center [909, 494] width 31 height 13
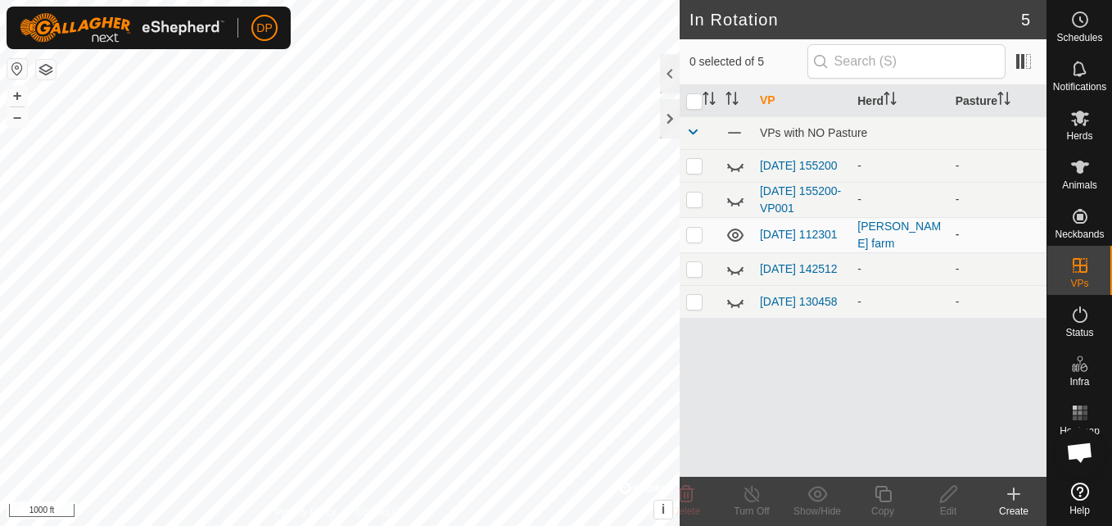
click at [698, 240] on p-checkbox at bounding box center [694, 234] width 16 height 13
checkbox input "true"
click at [814, 235] on link "[DATE] 112301" at bounding box center [799, 234] width 78 height 13
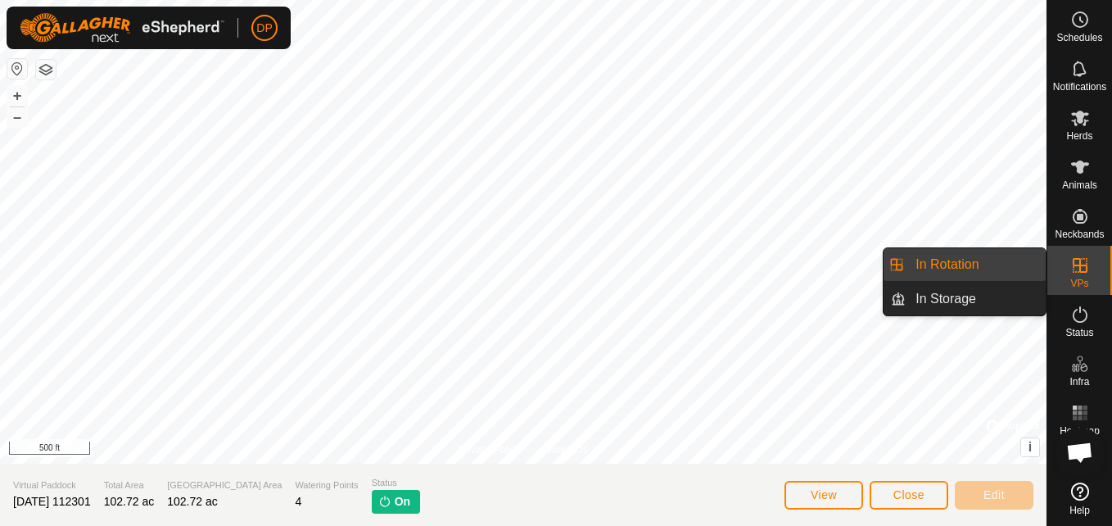
click at [1016, 256] on link "In Rotation" at bounding box center [976, 264] width 140 height 33
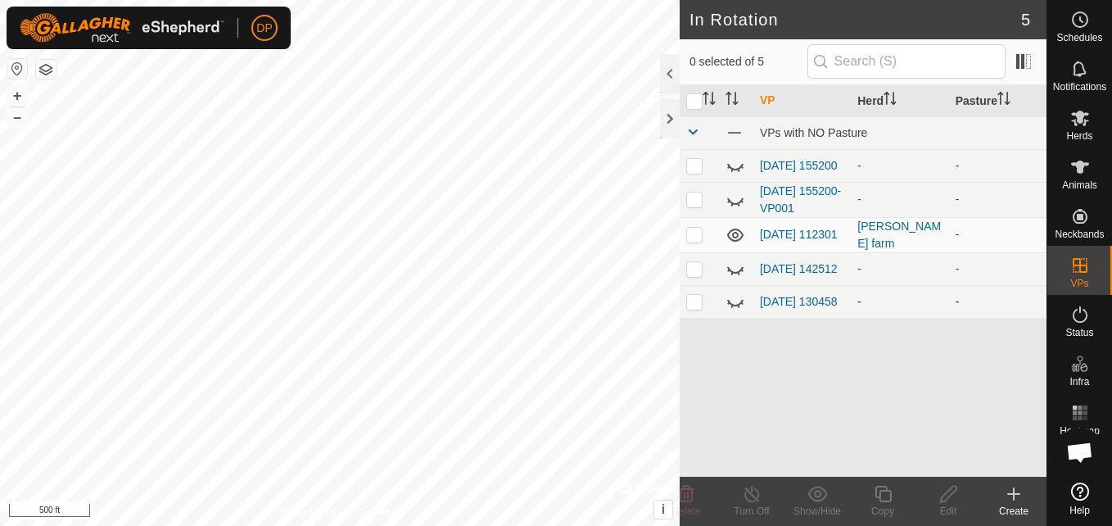
click at [694, 305] on p-checkbox at bounding box center [694, 301] width 16 height 13
checkbox input "false"
click at [695, 273] on p-checkbox at bounding box center [694, 268] width 16 height 13
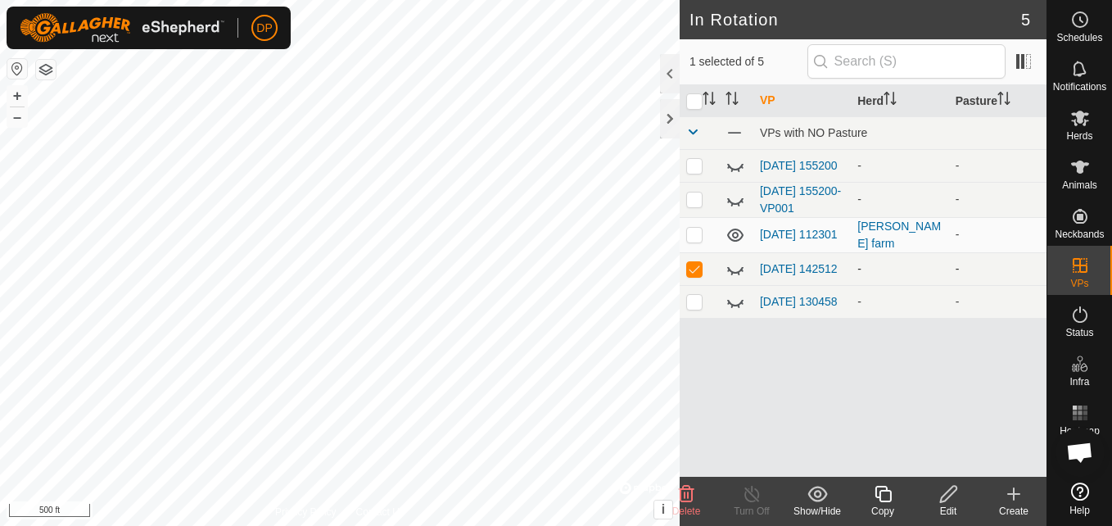
checkbox input "false"
click at [685, 307] on td at bounding box center [699, 301] width 39 height 33
click at [698, 301] on p-checkbox at bounding box center [694, 301] width 16 height 13
checkbox input "false"
click at [771, 298] on link "[DATE] 130458" at bounding box center [799, 301] width 78 height 13
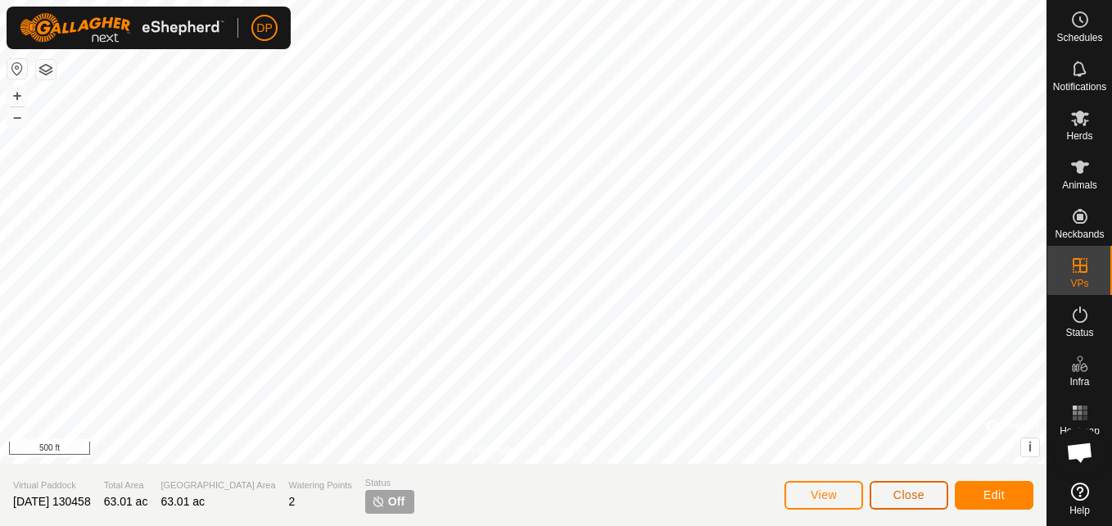
click at [911, 497] on span "Close" at bounding box center [909, 494] width 31 height 13
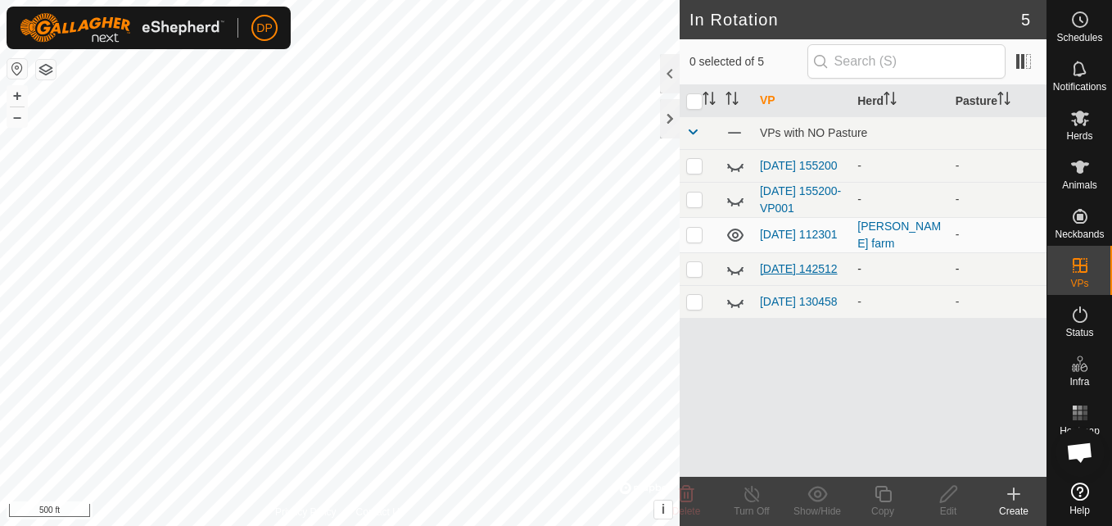
click at [772, 262] on link "[DATE] 142512" at bounding box center [799, 268] width 78 height 13
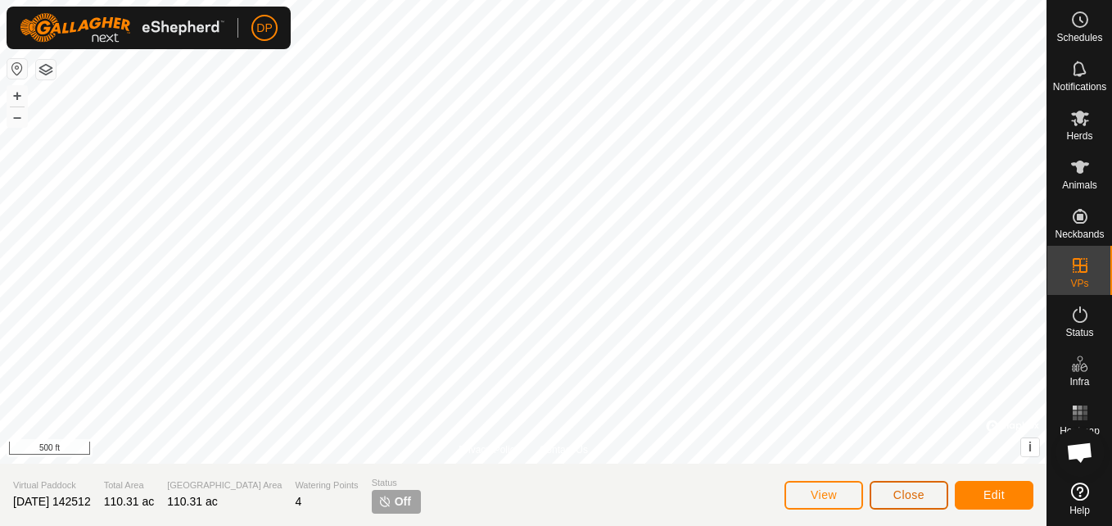
click at [890, 492] on button "Close" at bounding box center [909, 495] width 79 height 29
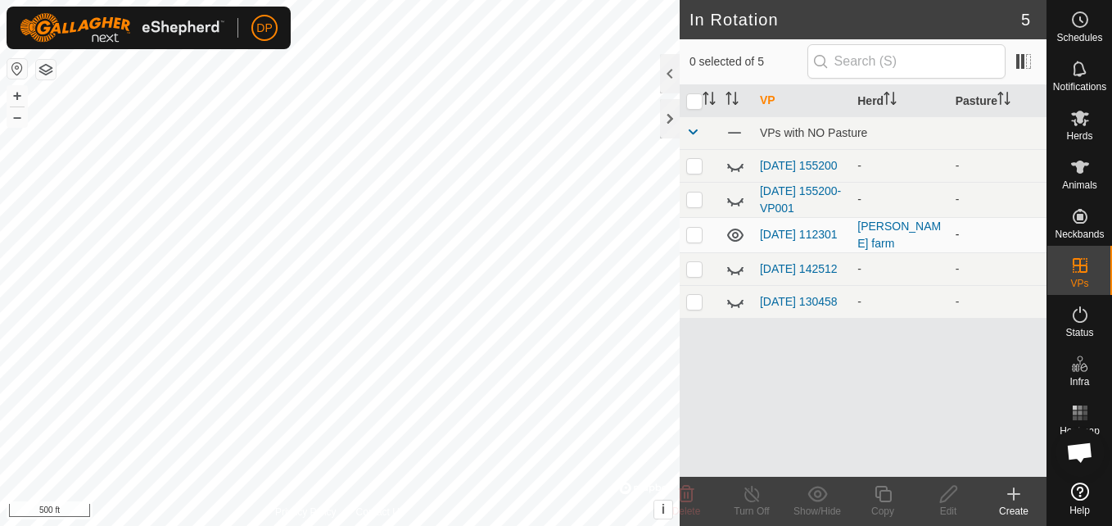
click at [695, 236] on p-checkbox at bounding box center [694, 234] width 16 height 13
checkbox input "true"
click at [753, 499] on icon at bounding box center [752, 494] width 20 height 20
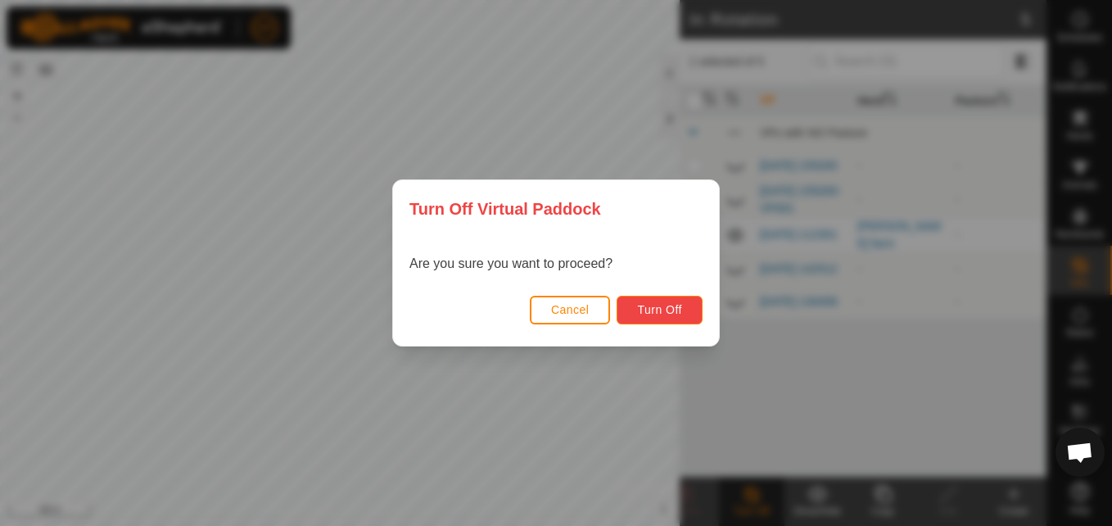
click at [658, 306] on span "Turn Off" at bounding box center [659, 309] width 45 height 13
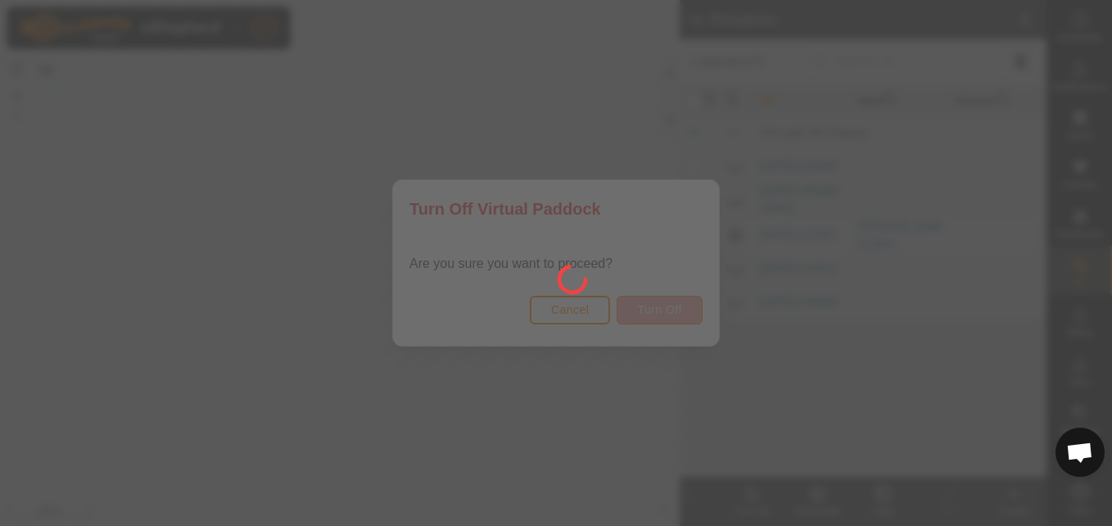
click at [658, 306] on div at bounding box center [556, 263] width 1112 height 526
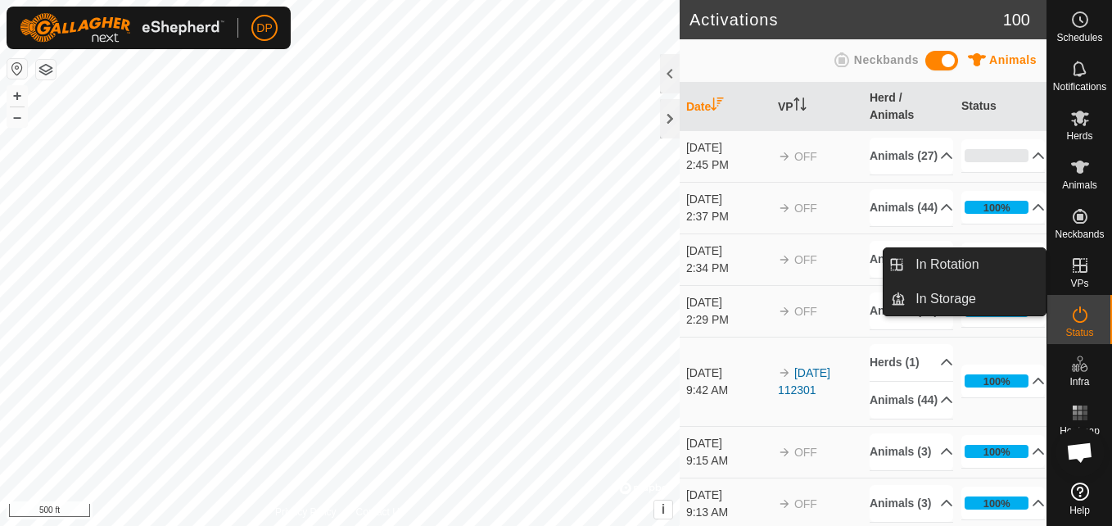
click at [999, 263] on link "In Rotation" at bounding box center [976, 264] width 140 height 33
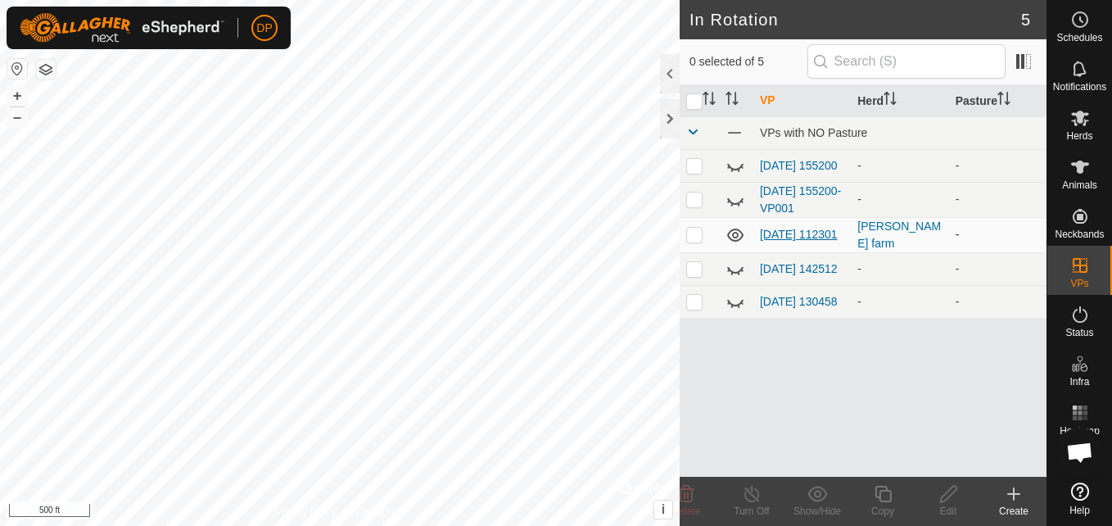
click at [811, 232] on link "[DATE] 112301" at bounding box center [799, 234] width 78 height 13
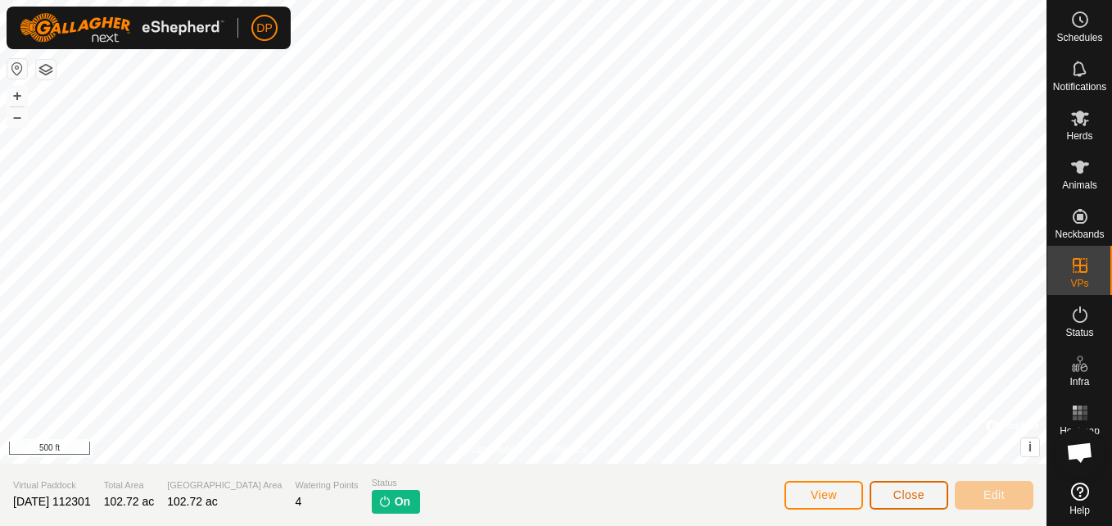
click at [914, 493] on span "Close" at bounding box center [909, 494] width 31 height 13
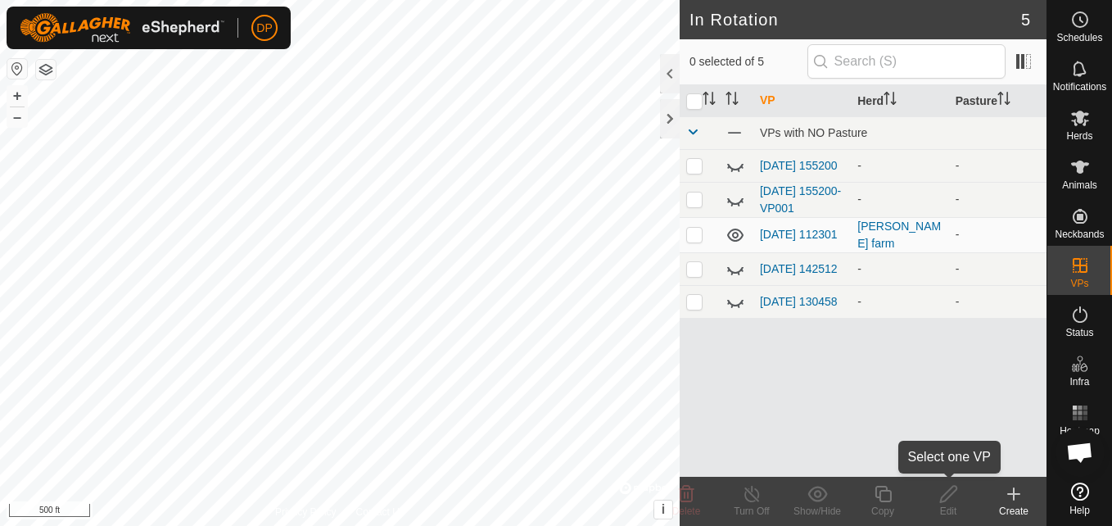
drag, startPoint x: 938, startPoint y: 516, endPoint x: 713, endPoint y: 382, distance: 262.3
click at [712, 383] on div "VP Herd Pasture VPs with NO Pasture 2025-08-31 155200 - - 2025-08-31 155200-VP0…" at bounding box center [863, 281] width 367 height 392
click at [808, 228] on link "[DATE] 112301" at bounding box center [799, 234] width 78 height 13
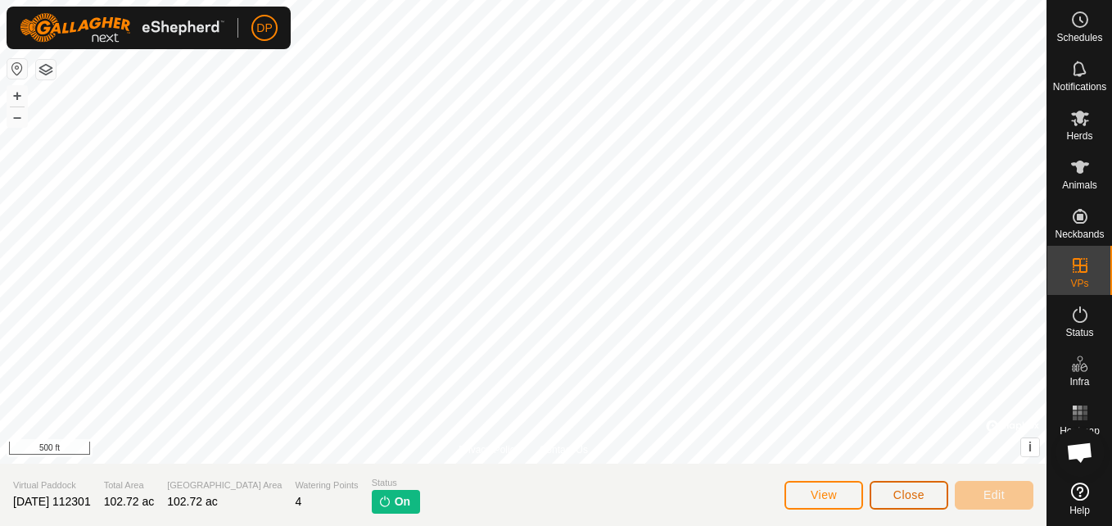
click at [912, 496] on span "Close" at bounding box center [909, 494] width 31 height 13
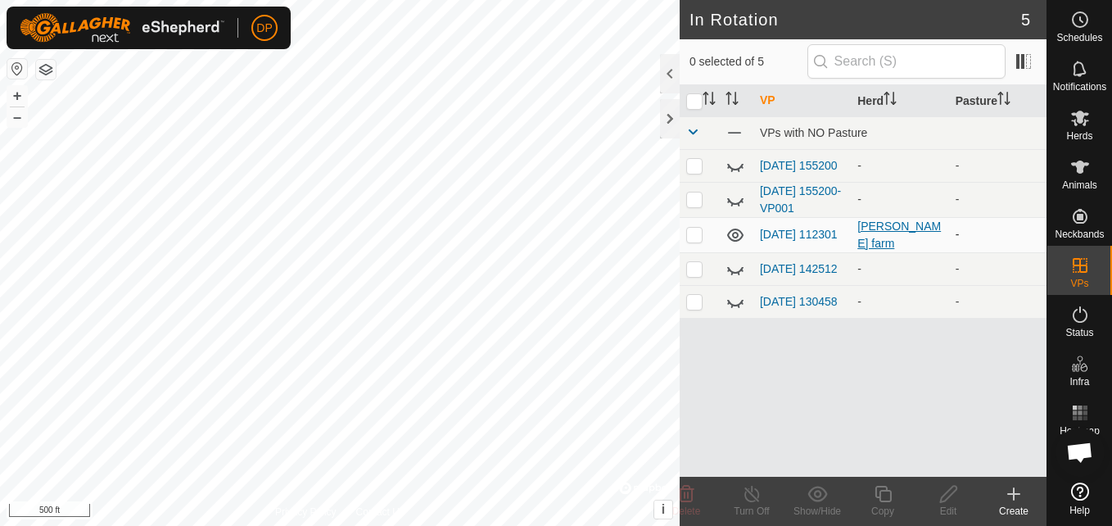
click at [890, 238] on div "[PERSON_NAME] farm" at bounding box center [900, 235] width 84 height 34
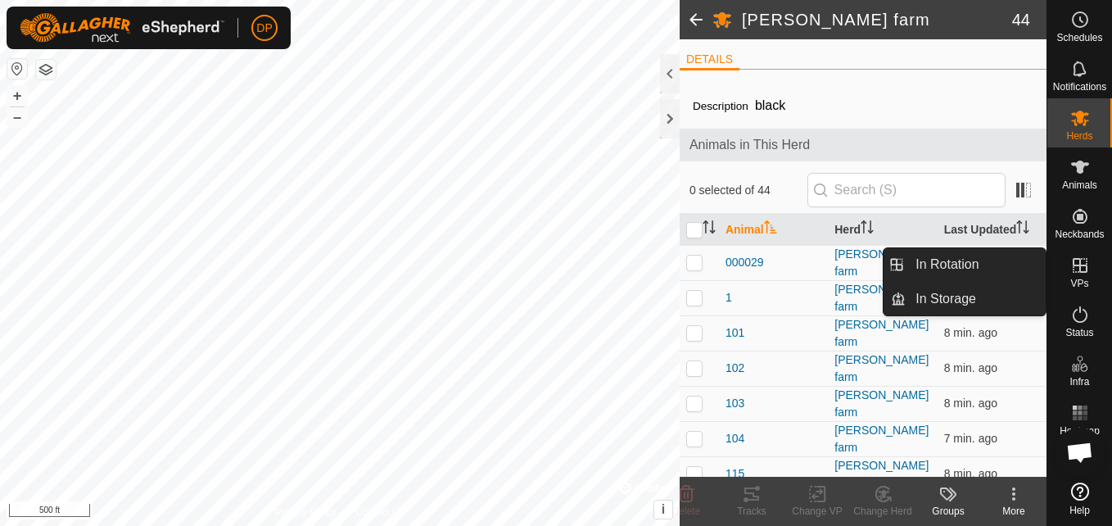
click at [1072, 266] on icon at bounding box center [1081, 266] width 20 height 20
click at [1012, 264] on link "In Rotation" at bounding box center [976, 264] width 140 height 33
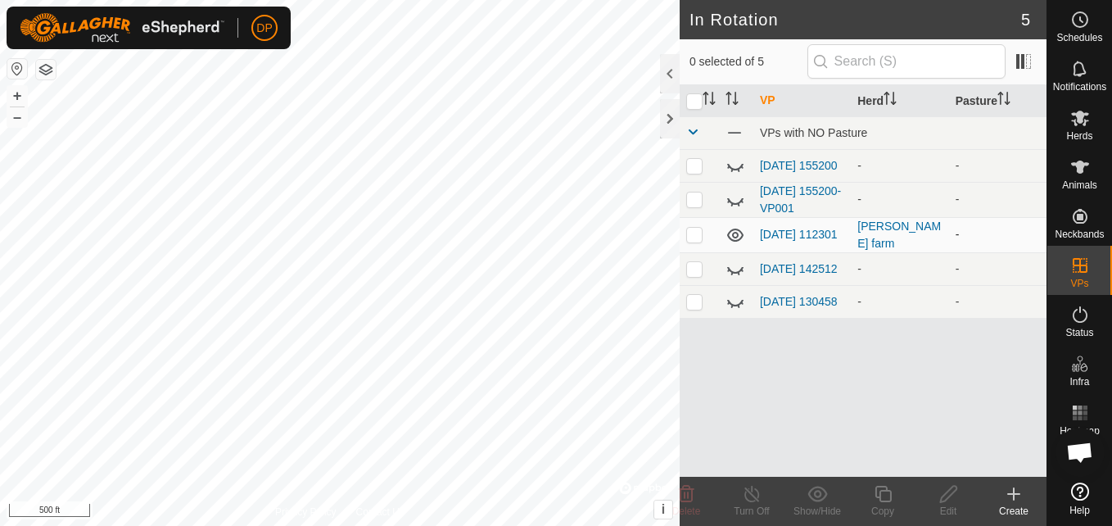
click at [691, 241] on p-checkbox at bounding box center [694, 234] width 16 height 13
checkbox input "false"
click at [790, 229] on link "[DATE] 112301" at bounding box center [799, 234] width 78 height 13
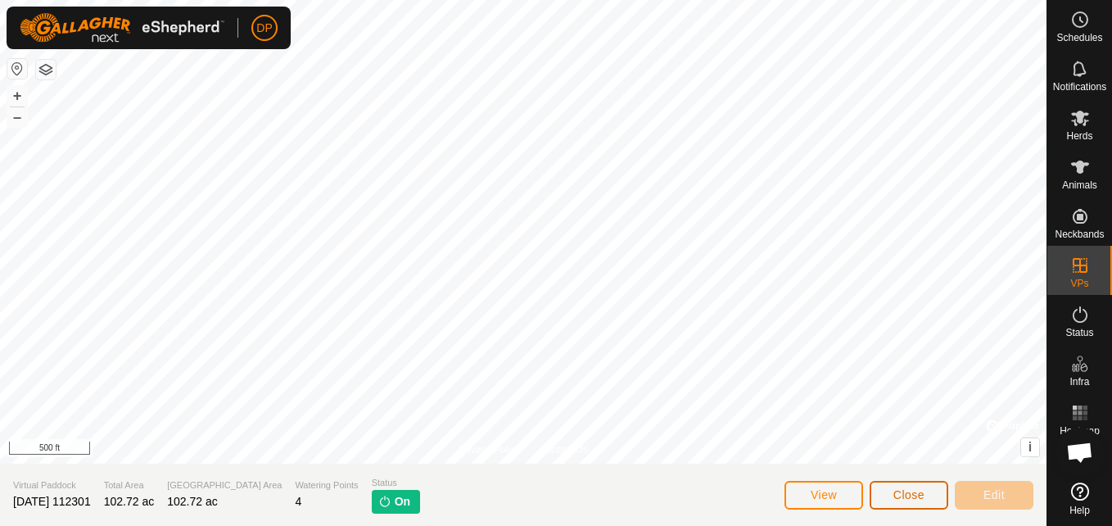
click at [939, 492] on button "Close" at bounding box center [909, 495] width 79 height 29
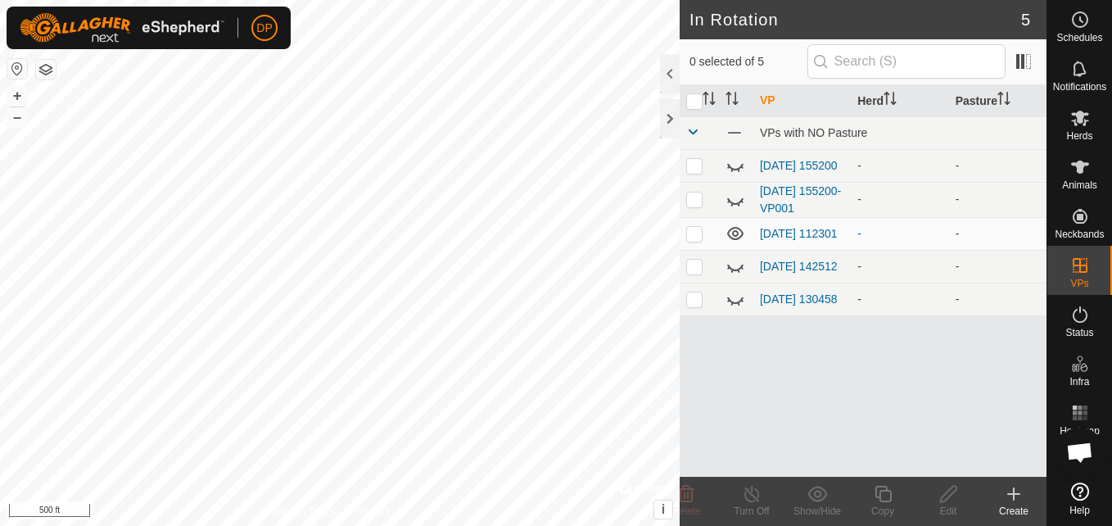
scroll to position [1704, 0]
click at [690, 236] on p-checkbox at bounding box center [694, 233] width 16 height 13
checkbox input "true"
click at [769, 227] on link "[DATE] 112301" at bounding box center [799, 233] width 78 height 13
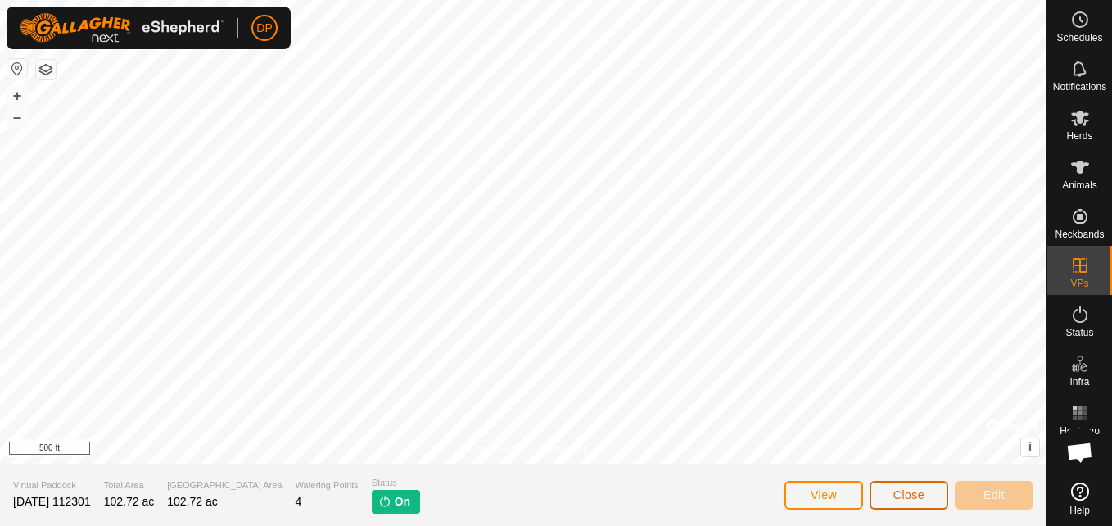
click at [901, 496] on span "Close" at bounding box center [909, 494] width 31 height 13
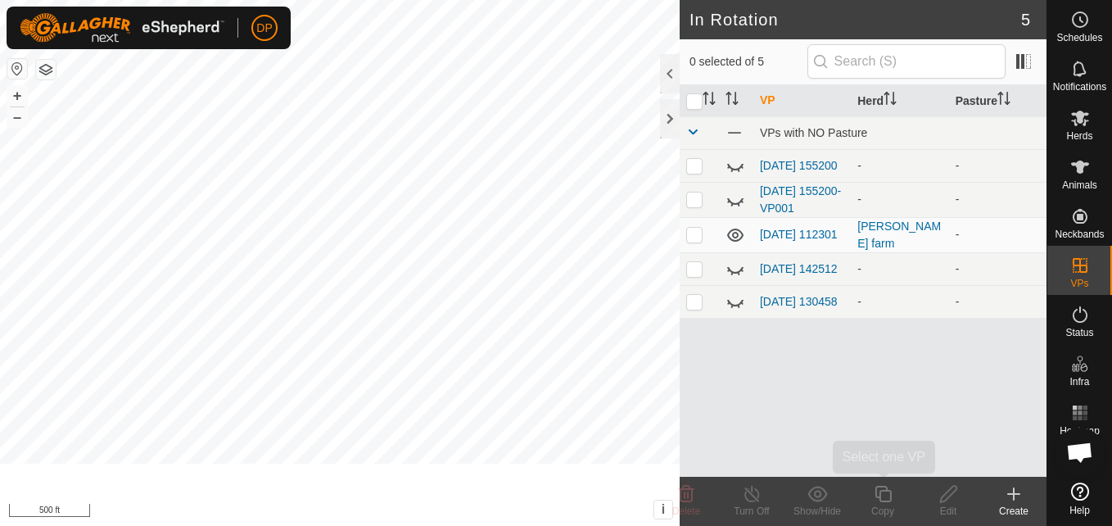
click at [902, 491] on copy-svg-icon at bounding box center [883, 494] width 66 height 20
click at [868, 235] on div "[PERSON_NAME] farm" at bounding box center [900, 235] width 84 height 34
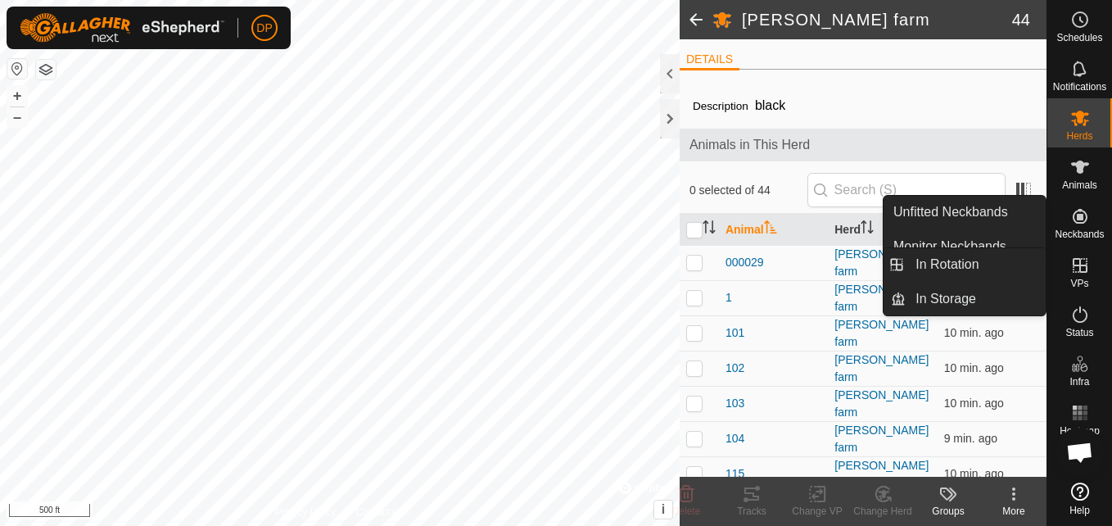
drag, startPoint x: 1048, startPoint y: 245, endPoint x: 1071, endPoint y: 251, distance: 24.6
click at [1071, 251] on div "VPs" at bounding box center [1080, 270] width 65 height 49
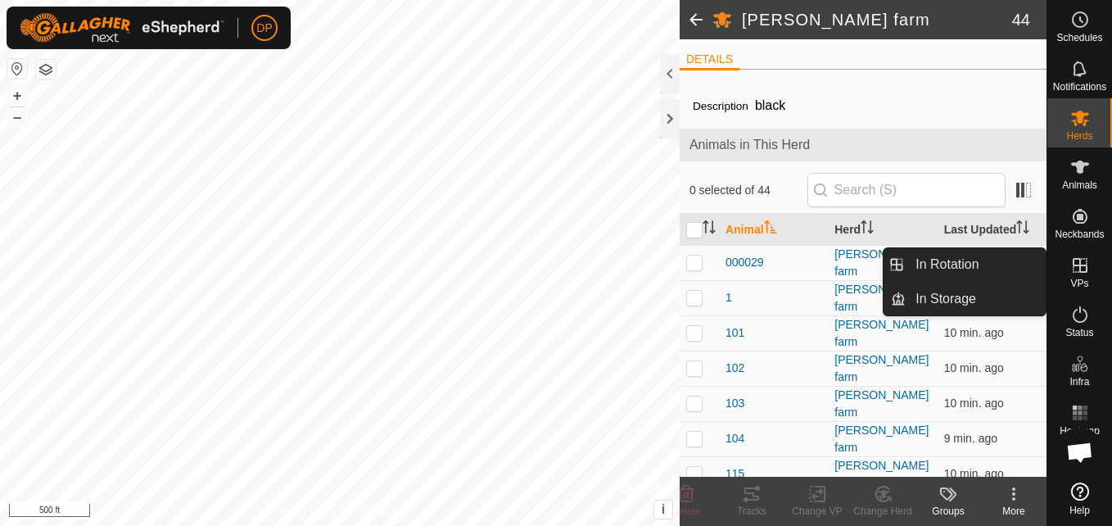
click at [1025, 265] on link "In Rotation" at bounding box center [976, 264] width 140 height 33
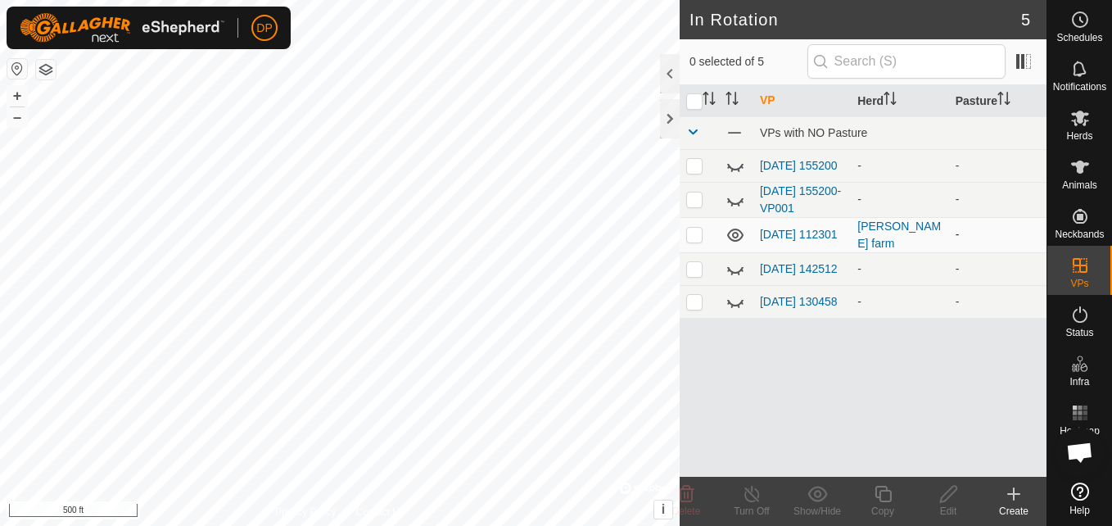
click at [693, 239] on p-checkbox at bounding box center [694, 234] width 16 height 13
checkbox input "false"
click at [770, 228] on link "[DATE] 112301" at bounding box center [799, 234] width 78 height 13
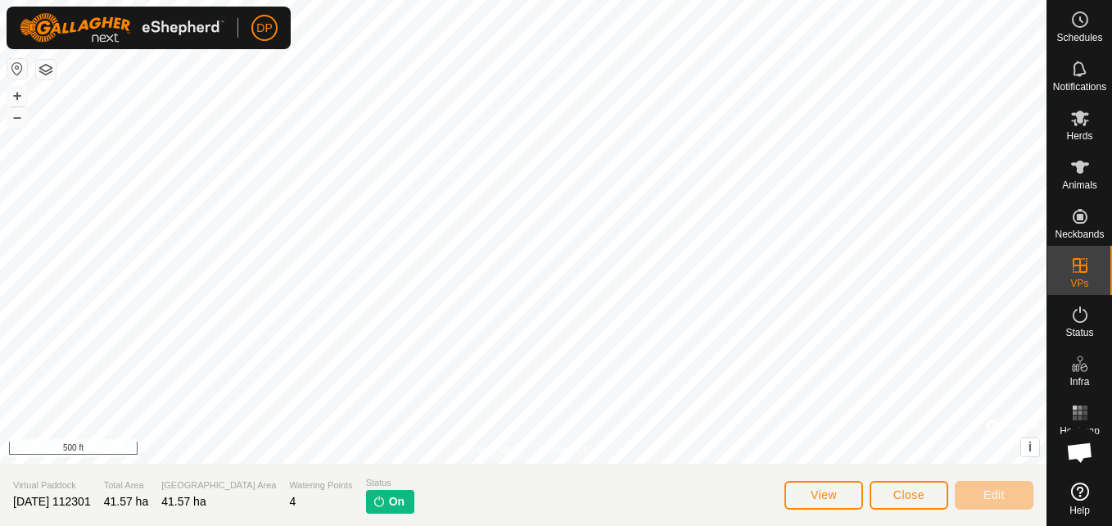
scroll to position [1704, 0]
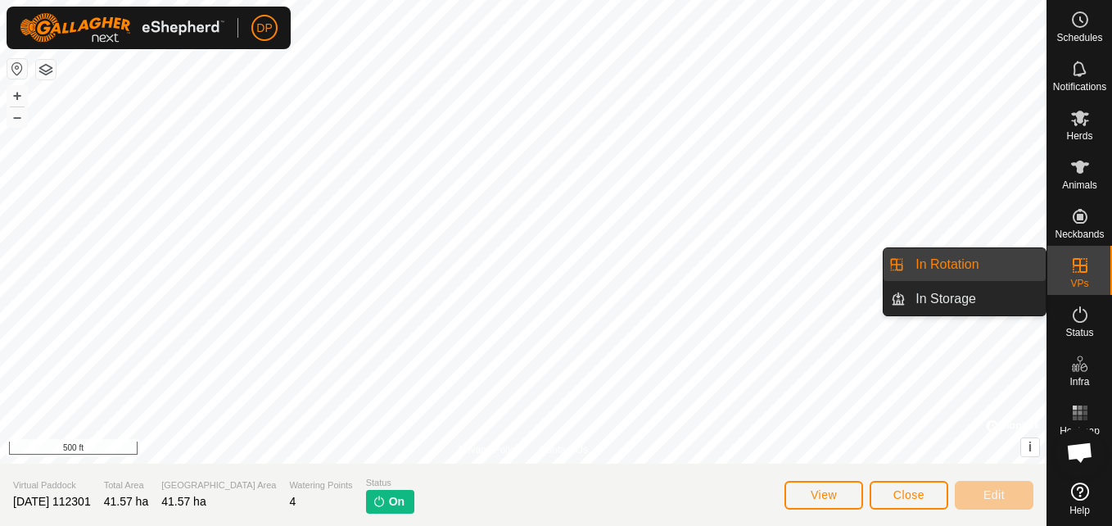
click at [1028, 266] on link "In Rotation" at bounding box center [976, 264] width 140 height 33
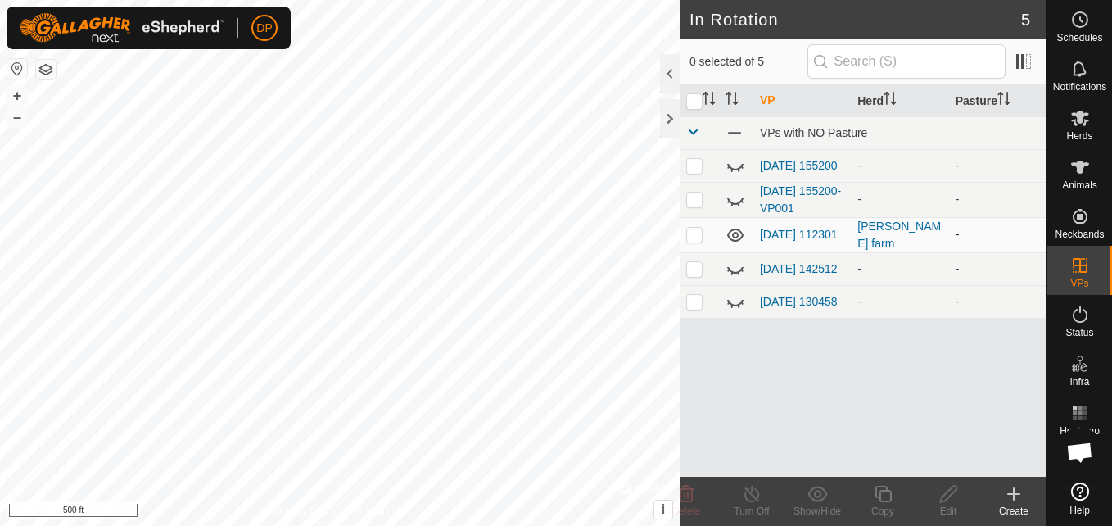
click at [692, 240] on p-checkbox at bounding box center [694, 234] width 16 height 13
click at [698, 236] on p-checkbox at bounding box center [694, 234] width 16 height 13
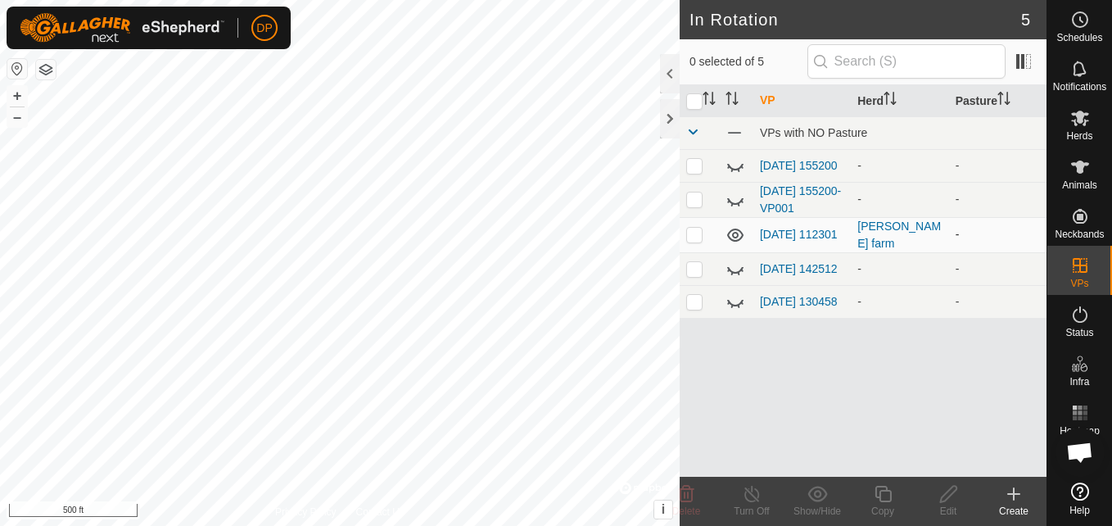
checkbox input "true"
click at [733, 302] on icon at bounding box center [736, 302] width 20 height 20
click at [733, 301] on icon at bounding box center [736, 302] width 20 height 20
click at [735, 274] on icon at bounding box center [735, 270] width 16 height 7
click at [695, 271] on p-checkbox at bounding box center [694, 268] width 16 height 13
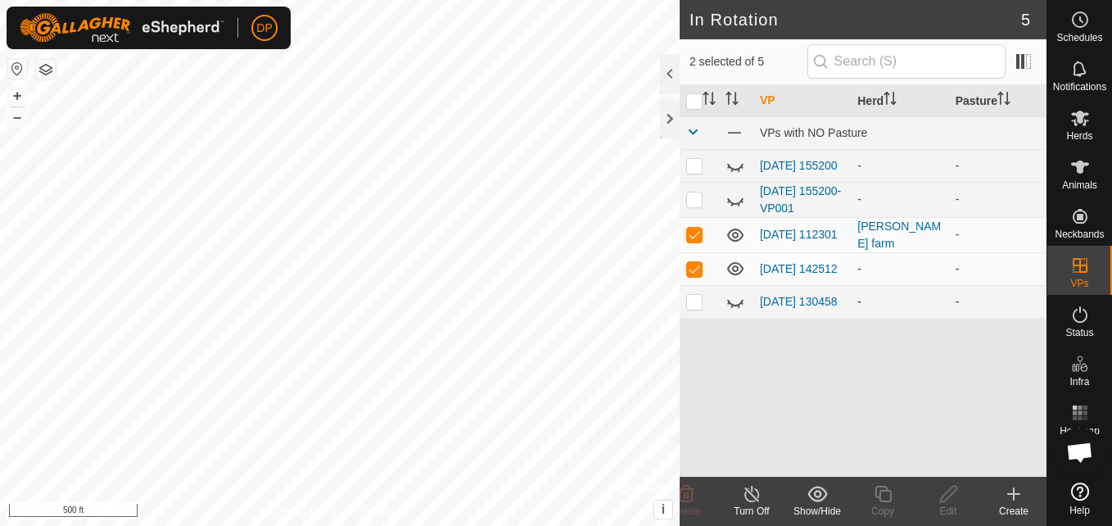
click at [695, 271] on p-checkbox at bounding box center [694, 268] width 16 height 13
checkbox input "false"
click at [734, 238] on icon at bounding box center [735, 235] width 16 height 13
click at [734, 238] on icon at bounding box center [736, 235] width 20 height 20
click at [877, 237] on div "[PERSON_NAME] farm" at bounding box center [900, 235] width 84 height 34
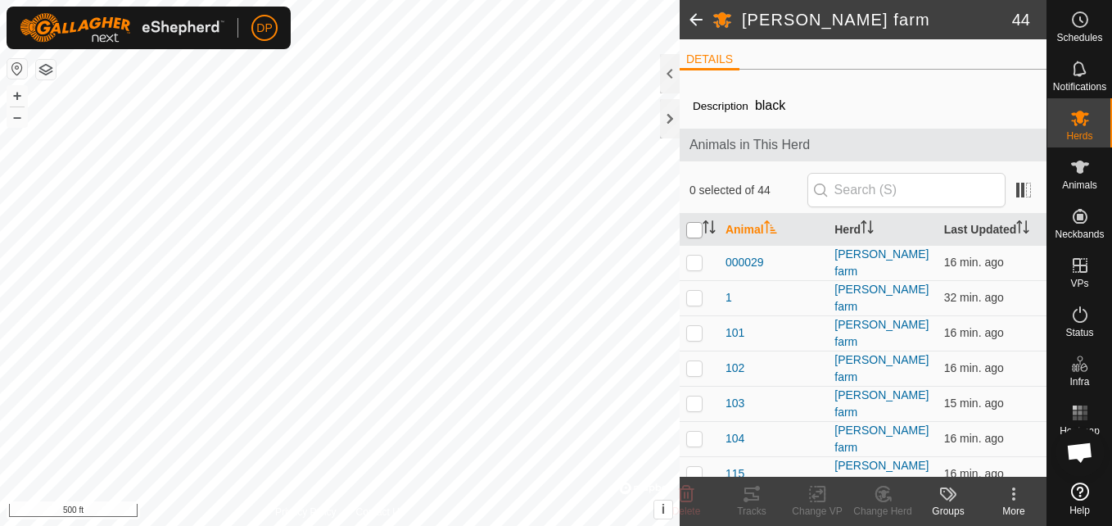
click at [693, 232] on input "checkbox" at bounding box center [694, 230] width 16 height 16
checkbox input "true"
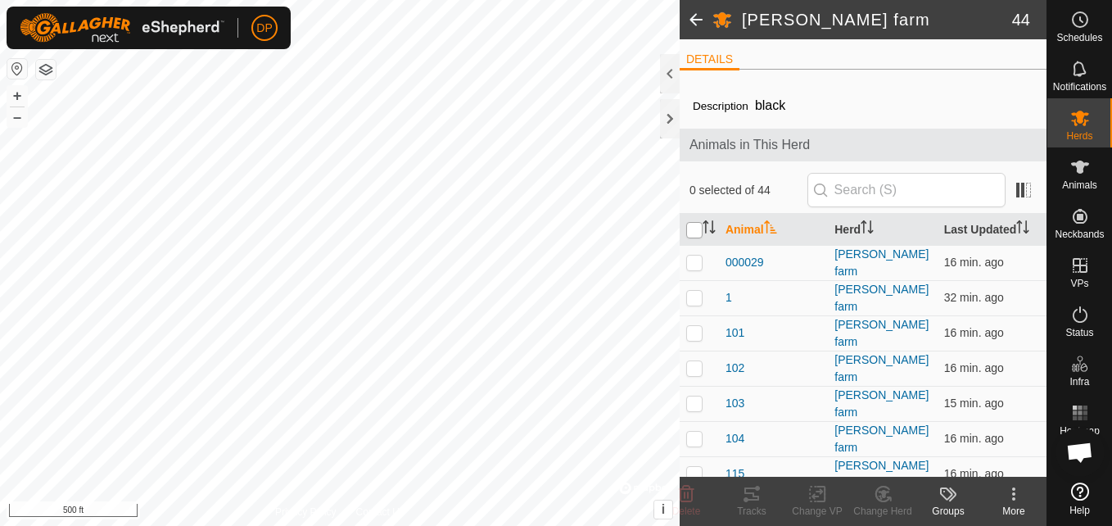
checkbox input "true"
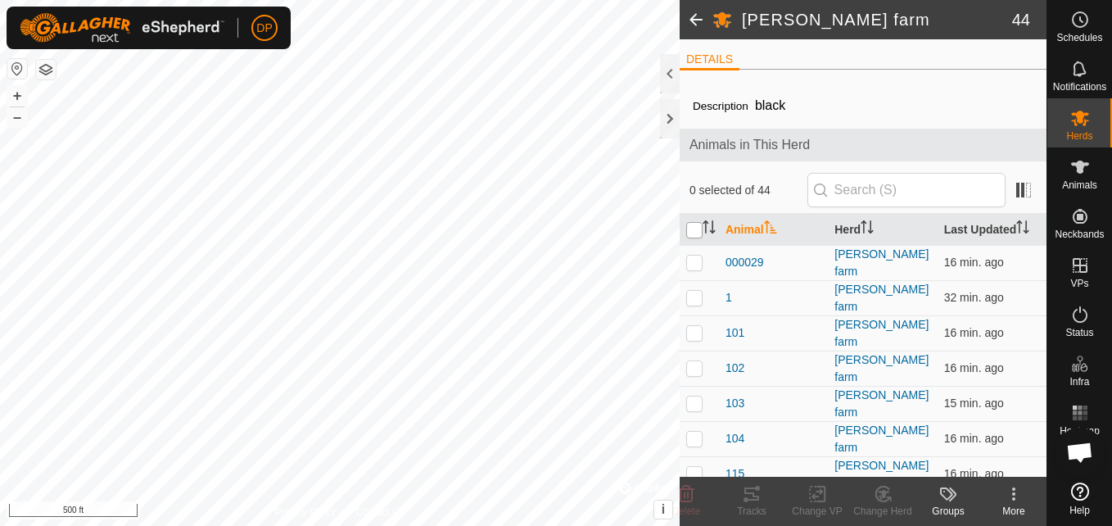
checkbox input "true"
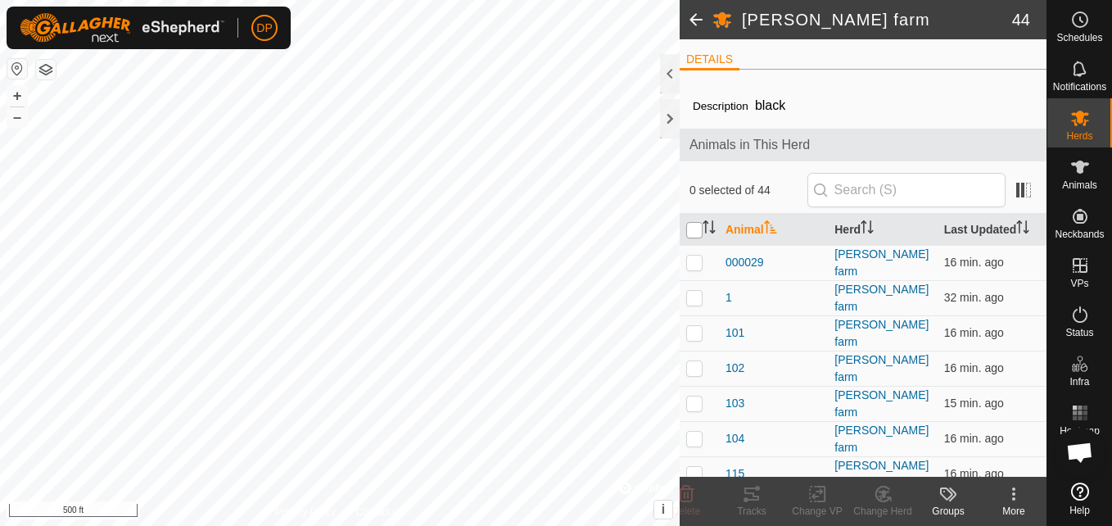
checkbox input "true"
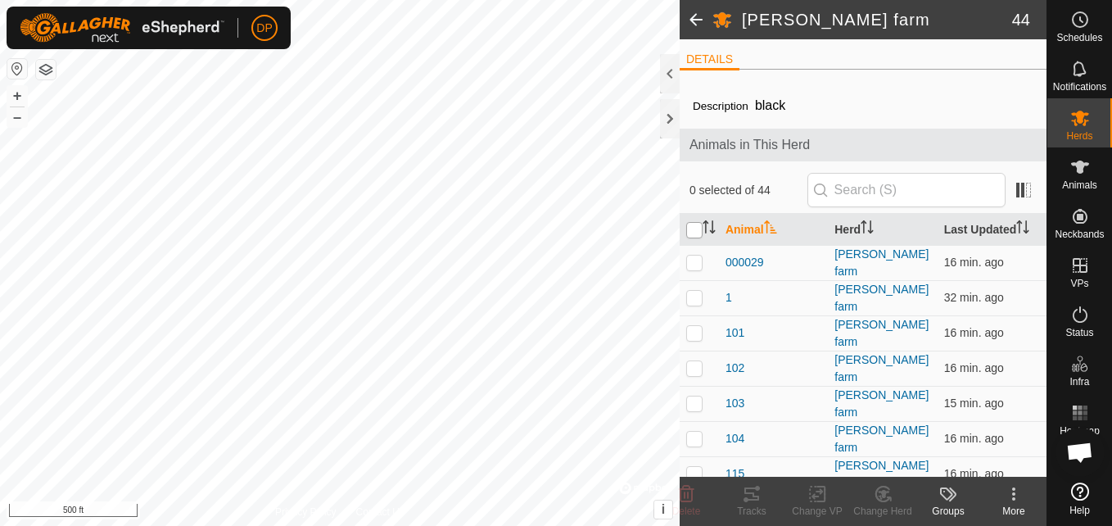
checkbox input "true"
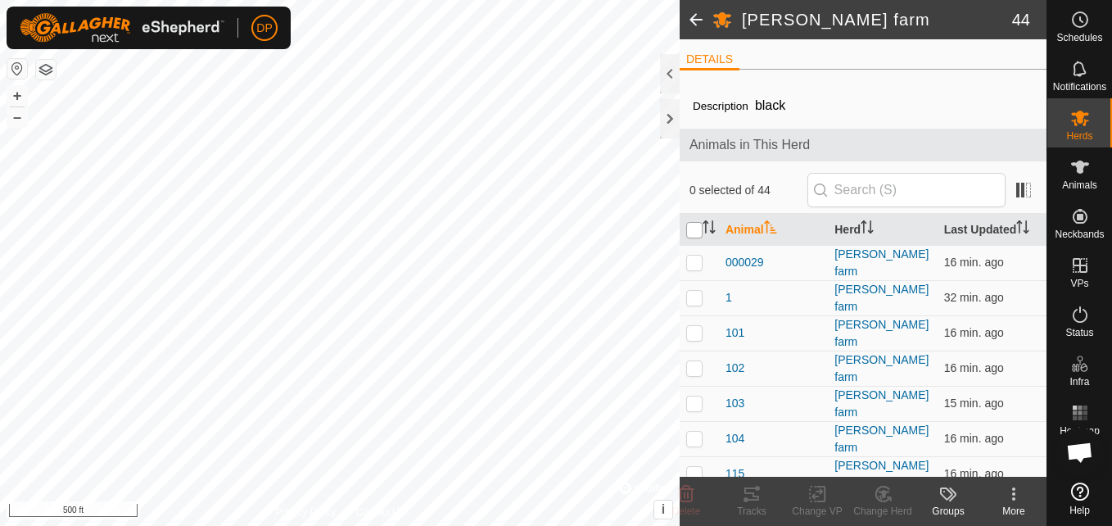
checkbox input "true"
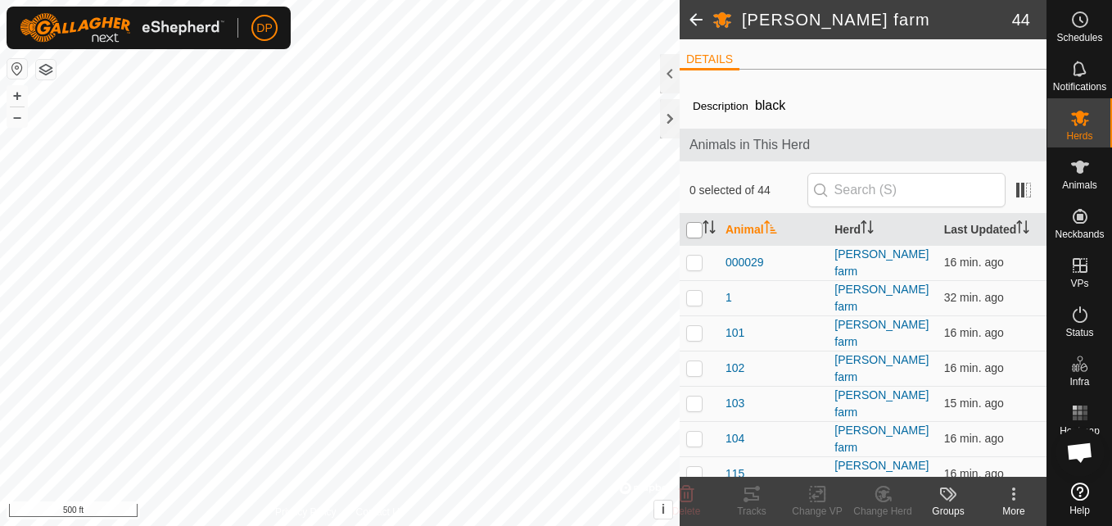
checkbox input "true"
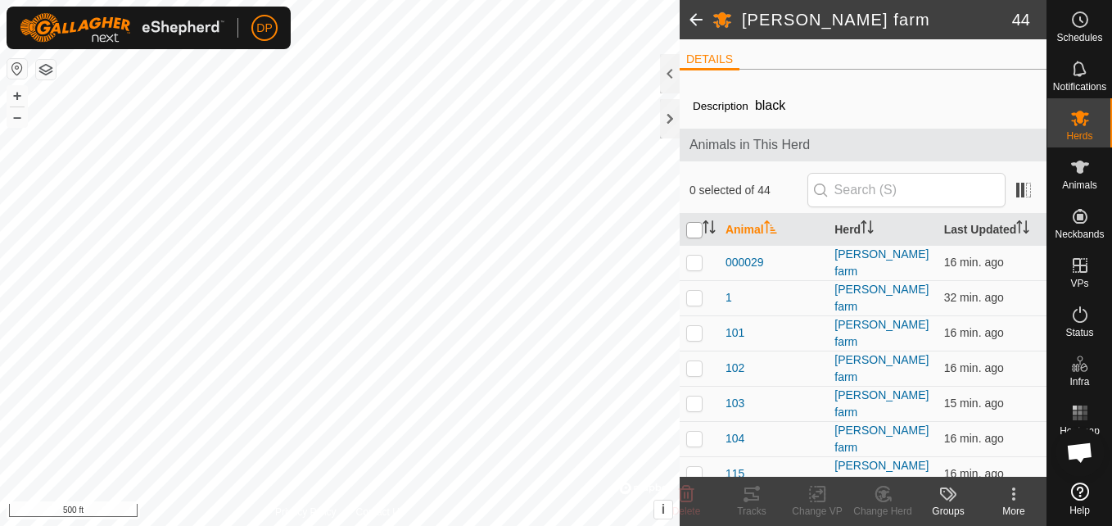
checkbox input "true"
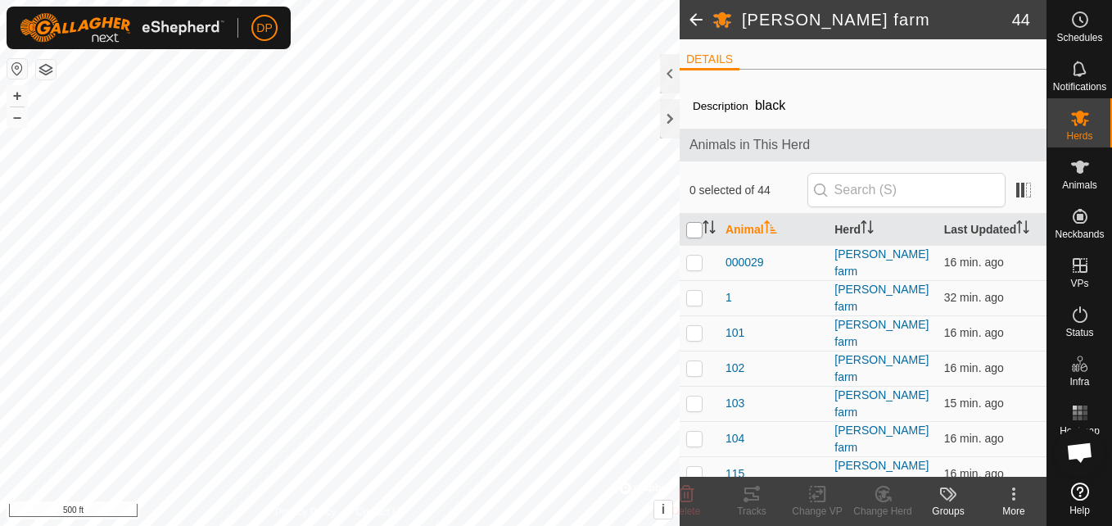
checkbox input "true"
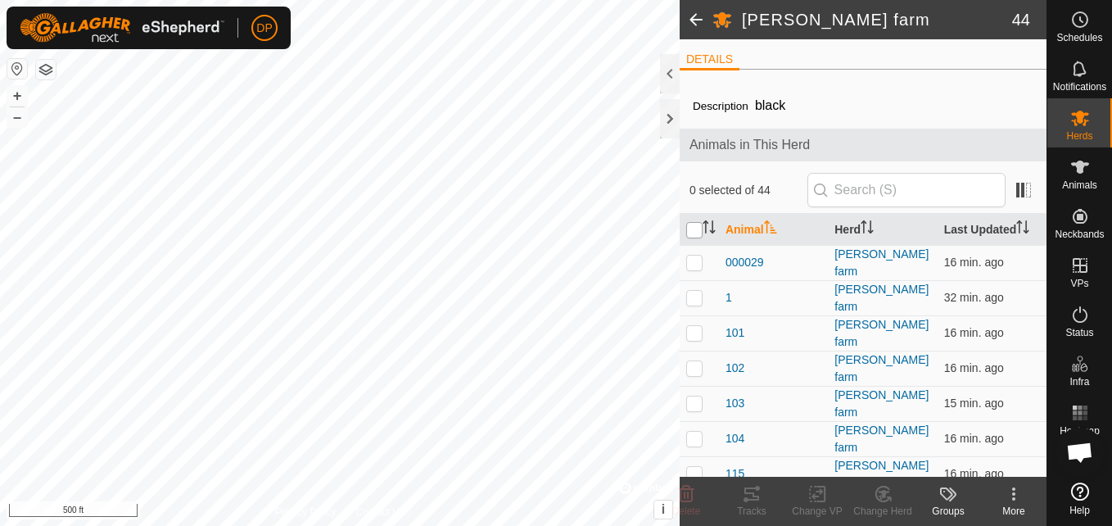
checkbox input "true"
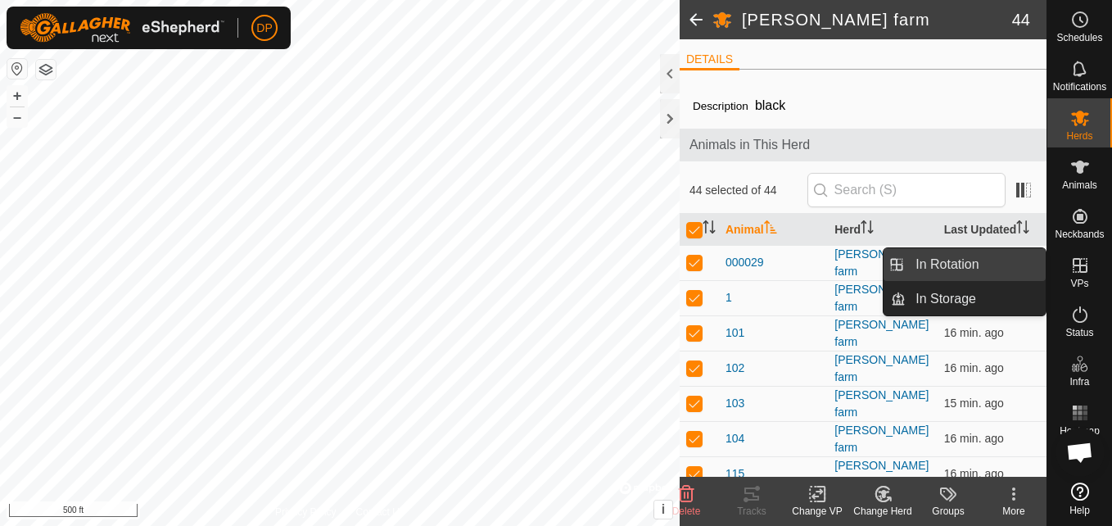
drag, startPoint x: 1042, startPoint y: 266, endPoint x: 1018, endPoint y: 266, distance: 23.8
click at [1018, 266] on link "In Rotation" at bounding box center [976, 264] width 140 height 33
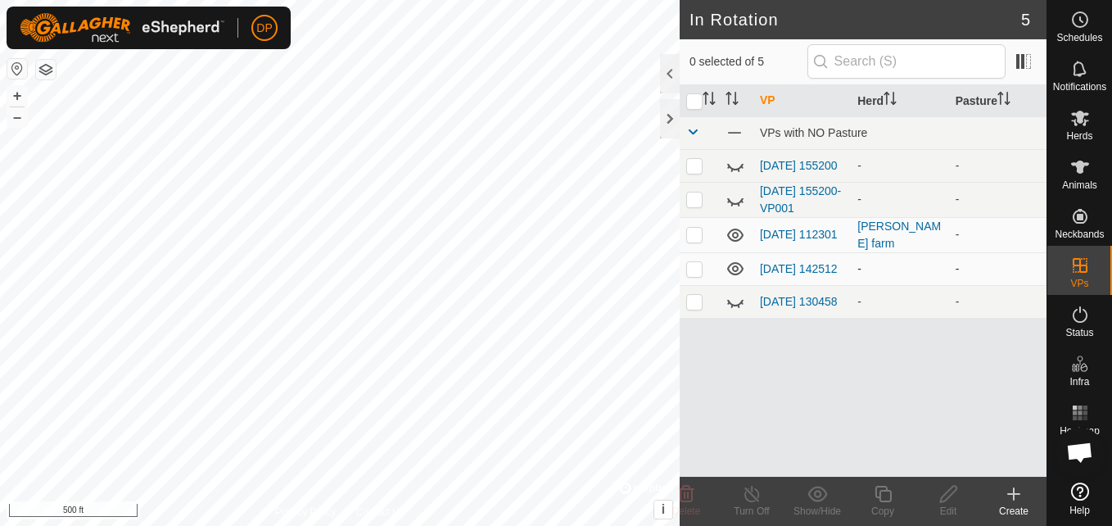
click at [730, 273] on icon at bounding box center [736, 269] width 20 height 20
click at [691, 238] on p-checkbox at bounding box center [694, 234] width 16 height 13
checkbox input "true"
click at [751, 492] on icon at bounding box center [752, 494] width 20 height 20
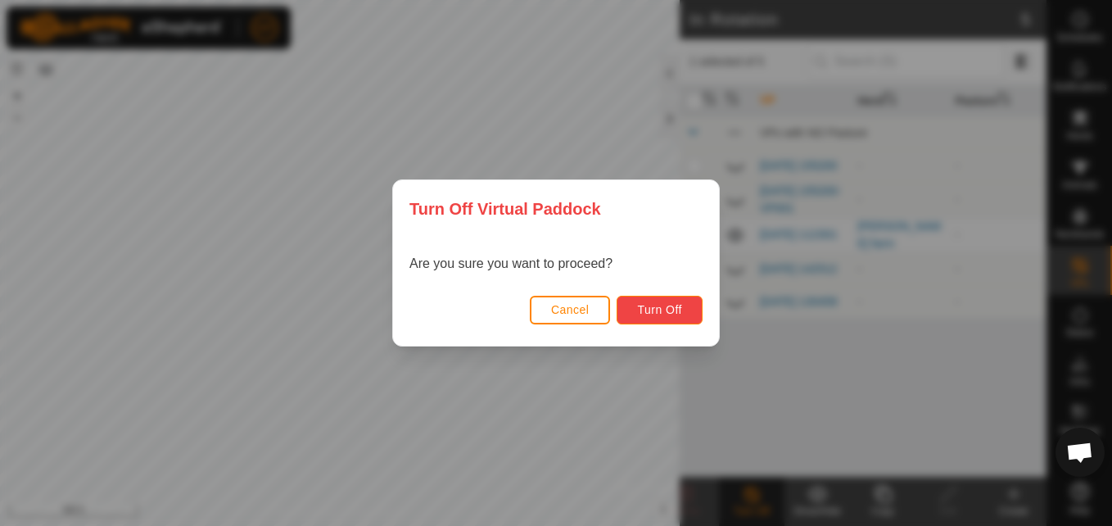
click at [654, 306] on span "Turn Off" at bounding box center [659, 309] width 45 height 13
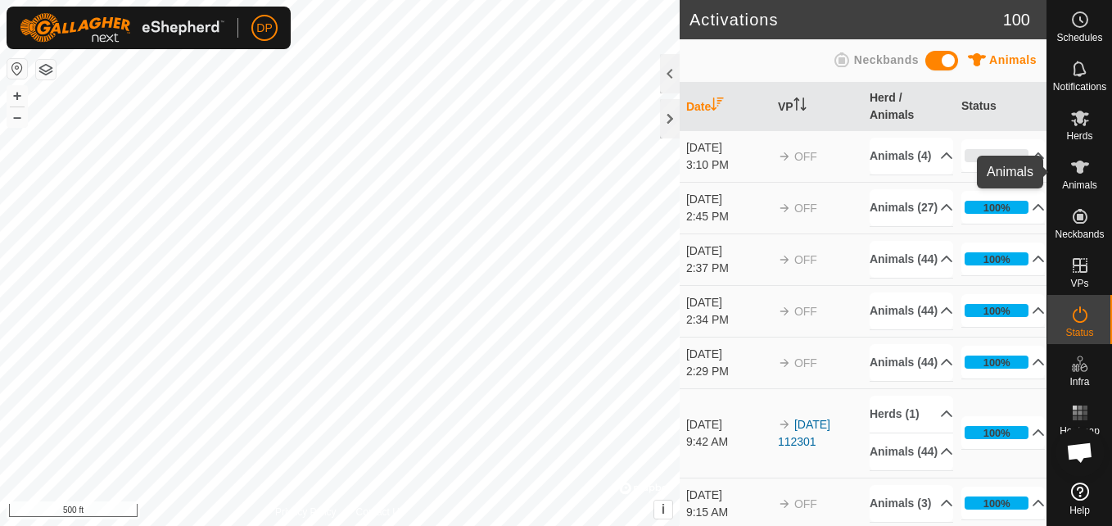
click at [1071, 170] on icon at bounding box center [1081, 167] width 20 height 20
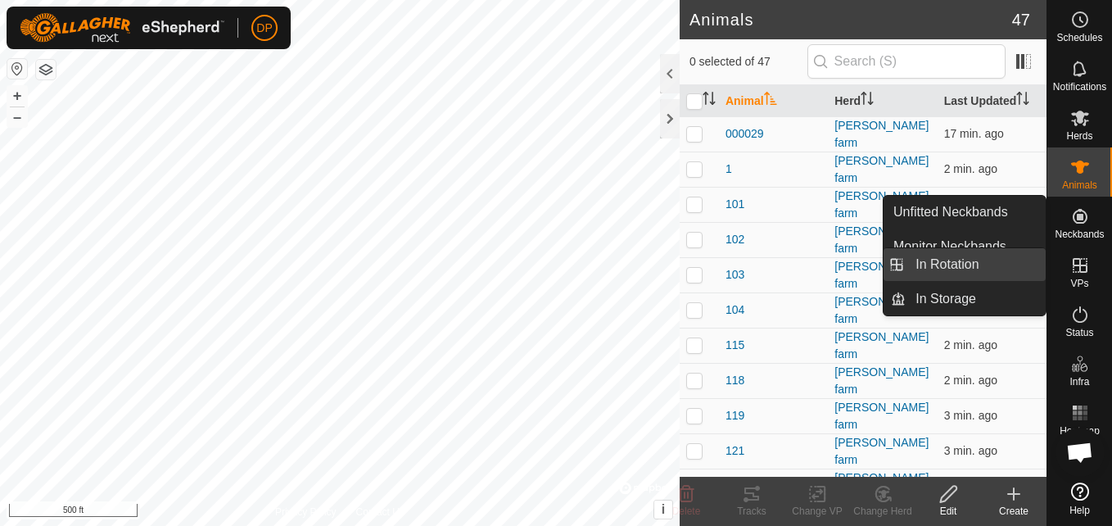
click at [979, 260] on link "In Rotation" at bounding box center [976, 264] width 140 height 33
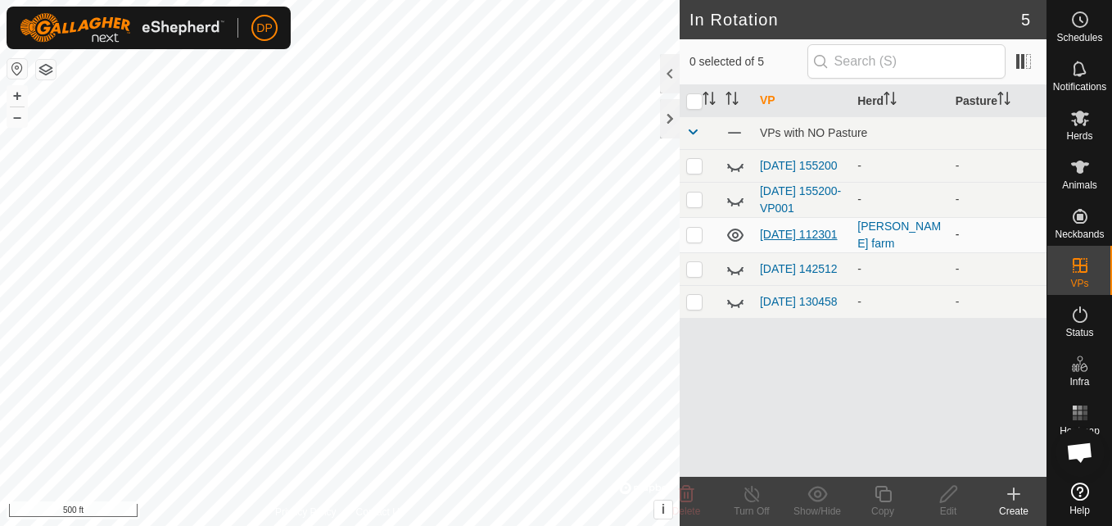
click at [784, 240] on link "[DATE] 112301" at bounding box center [799, 234] width 78 height 13
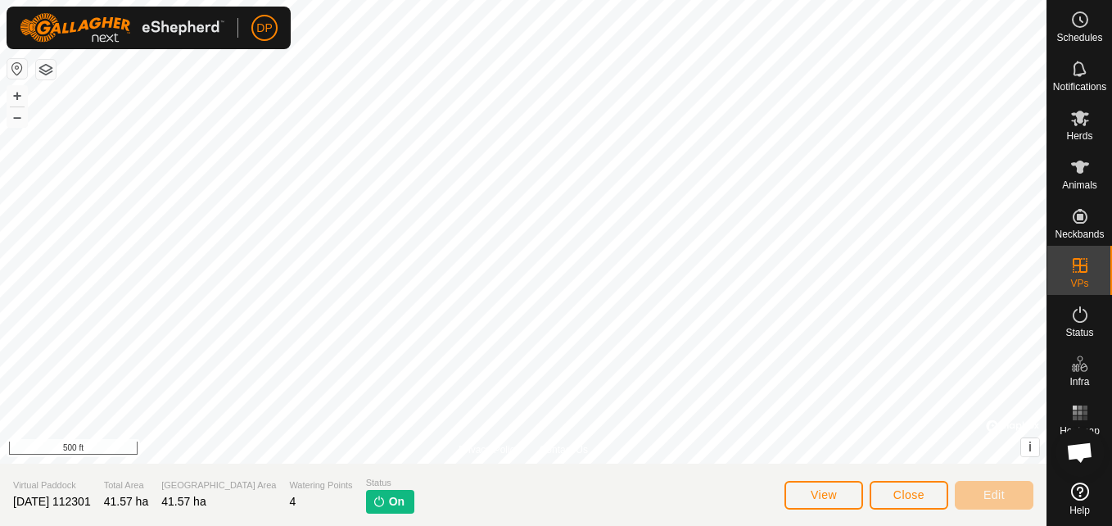
scroll to position [1704, 0]
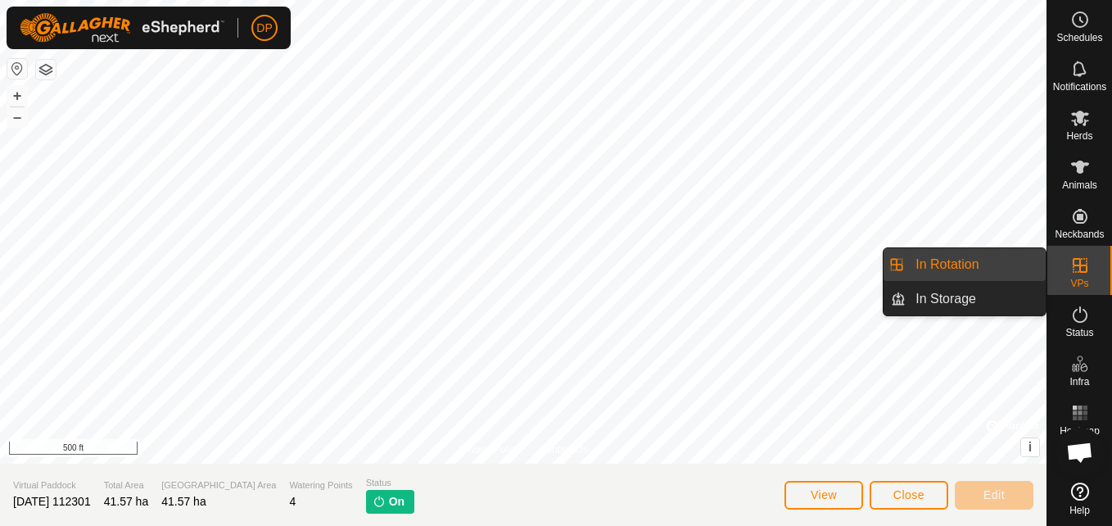
click at [978, 265] on link "In Rotation" at bounding box center [976, 264] width 140 height 33
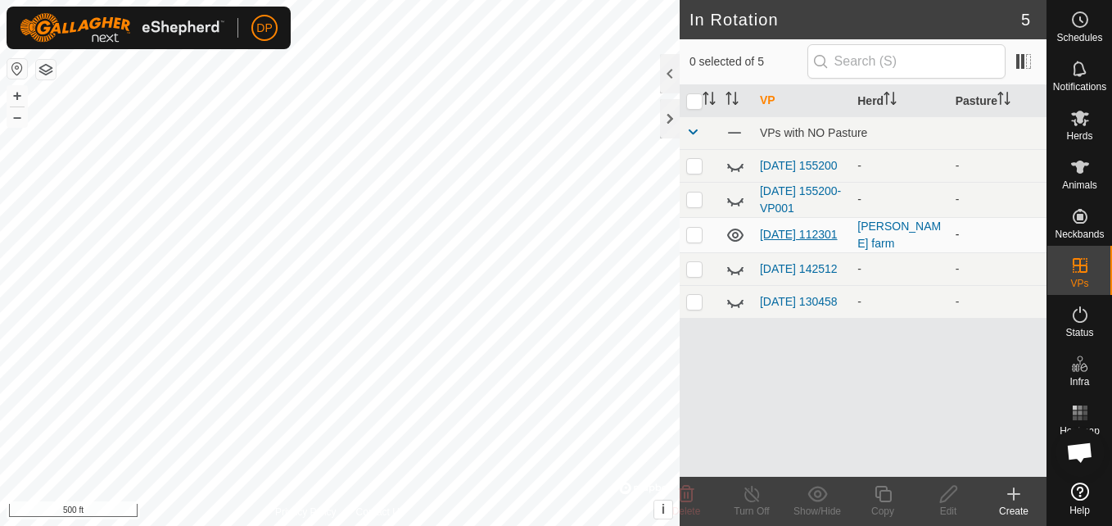
click at [781, 233] on link "[DATE] 112301" at bounding box center [799, 234] width 78 height 13
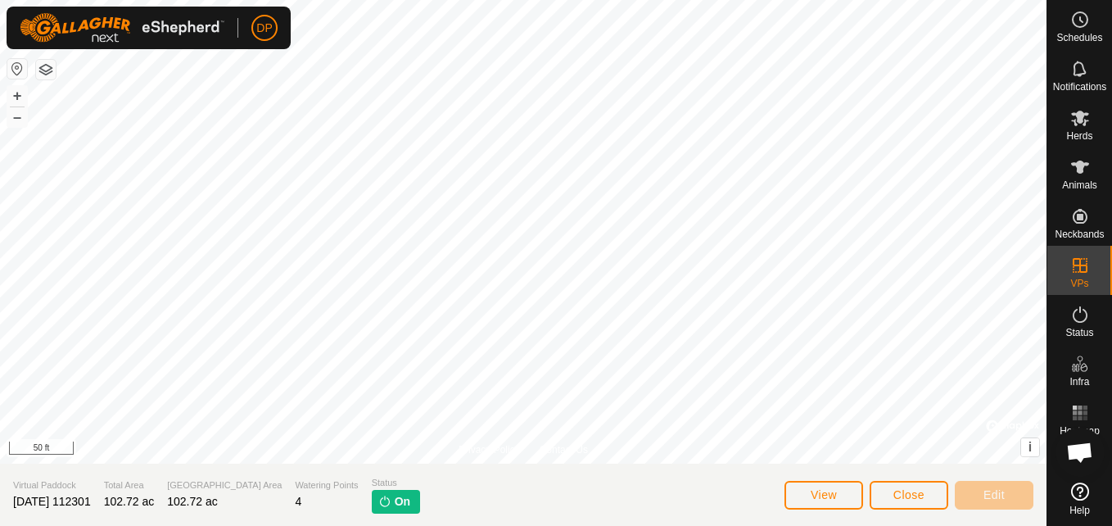
click at [739, 505] on div "Privacy Policy Contact Us 38 3514788617 [PERSON_NAME][GEOGRAPHIC_DATA] [DATE] 1…" at bounding box center [523, 263] width 1047 height 526
click at [581, 474] on div "Privacy Policy Contact Us 38 3514788617 [PERSON_NAME][GEOGRAPHIC_DATA] [DATE] 1…" at bounding box center [523, 263] width 1047 height 526
click at [1071, 115] on icon at bounding box center [1081, 118] width 20 height 20
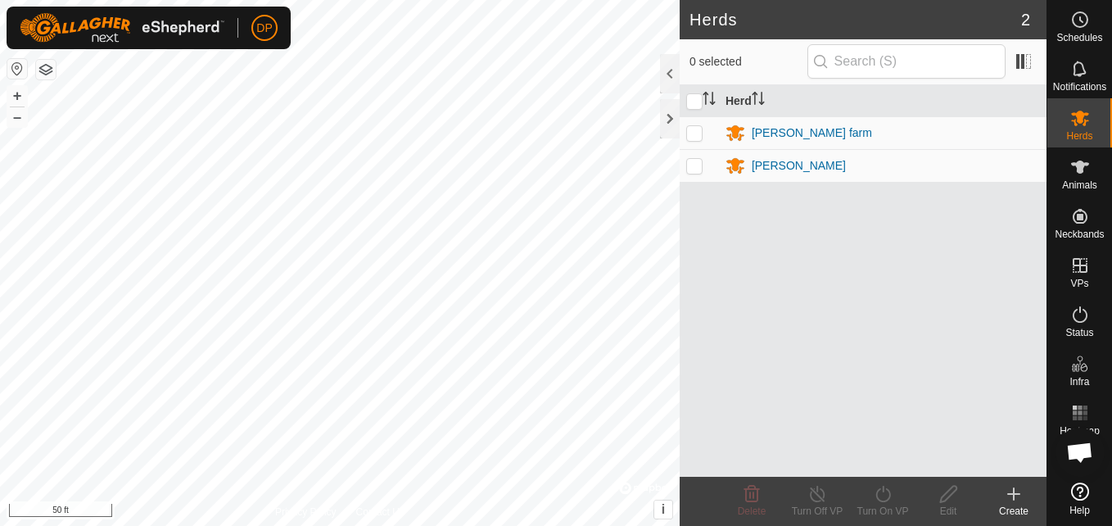
click at [689, 128] on p-checkbox at bounding box center [694, 132] width 16 height 13
checkbox input "true"
click at [890, 496] on icon at bounding box center [883, 494] width 15 height 16
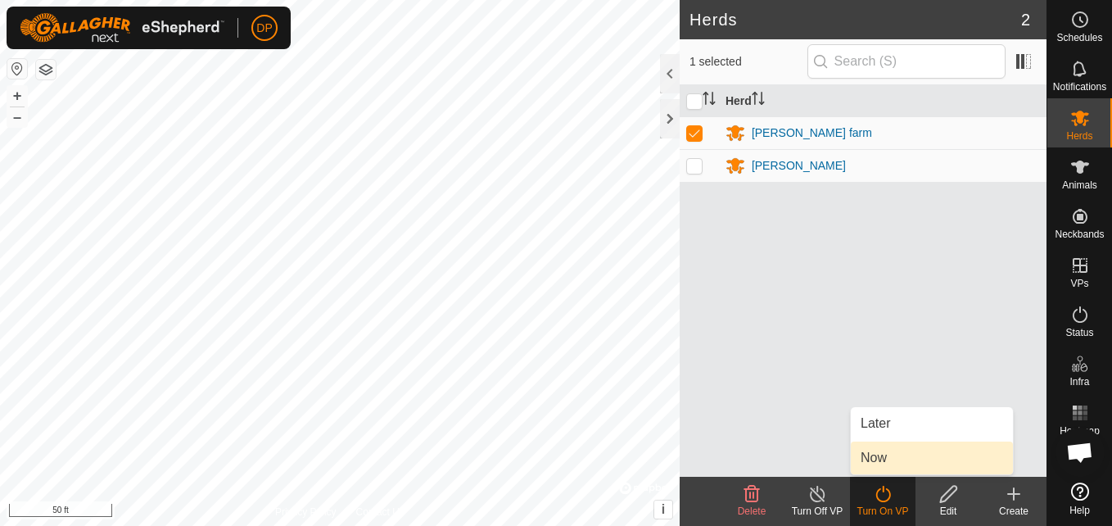
click at [884, 457] on link "Now" at bounding box center [932, 457] width 162 height 33
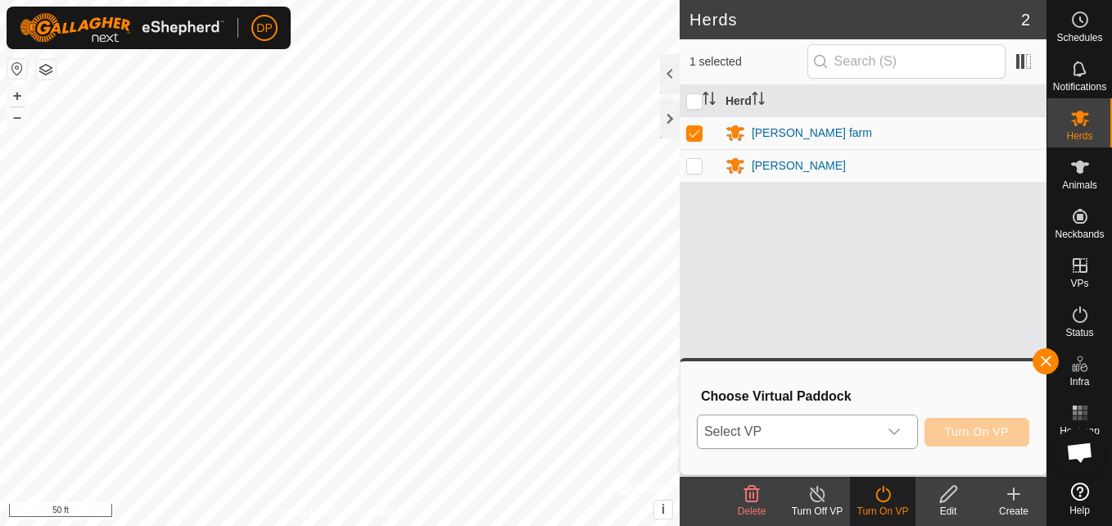
click at [895, 425] on icon "dropdown trigger" at bounding box center [894, 431] width 13 height 13
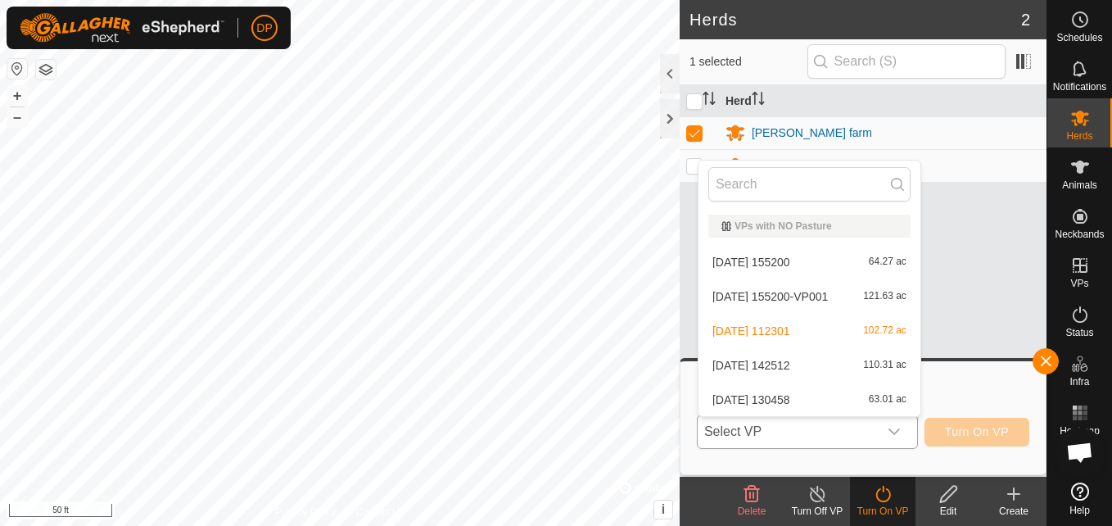
click at [844, 330] on div "[DATE] 112301 102.72 ac" at bounding box center [809, 331] width 202 height 20
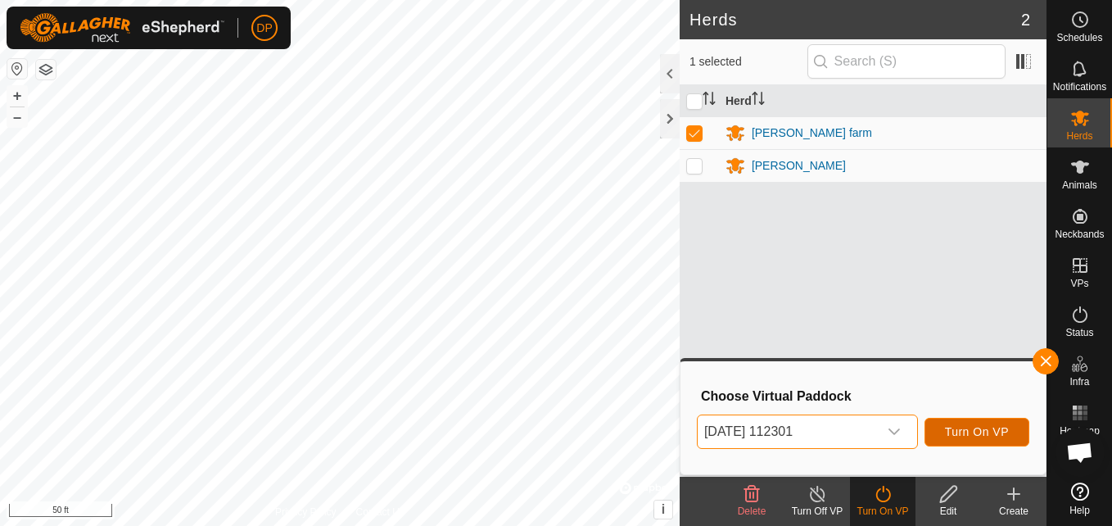
click at [1005, 425] on span "Turn On VP" at bounding box center [977, 431] width 64 height 13
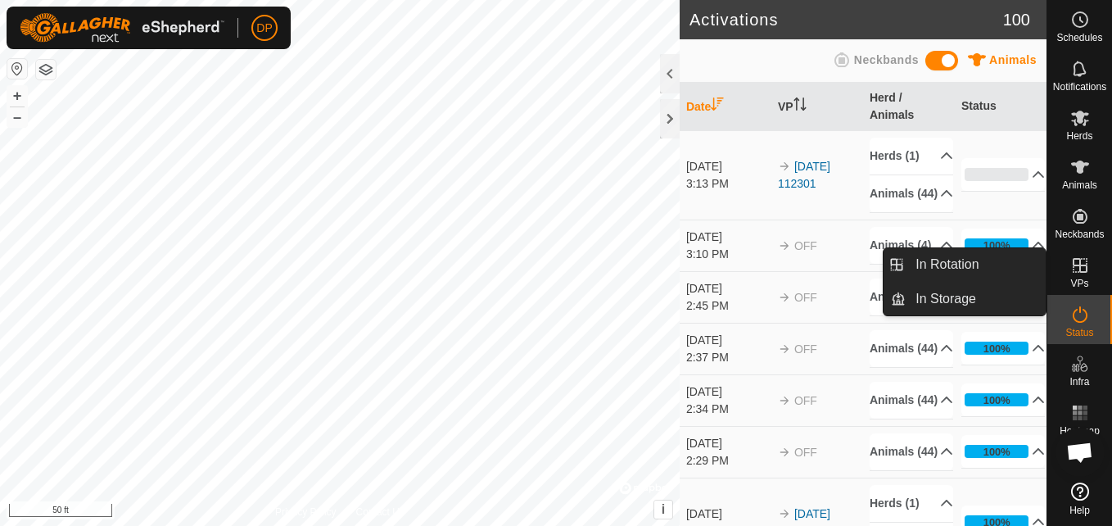
click at [1061, 261] on div "VPs" at bounding box center [1080, 270] width 65 height 49
click at [997, 267] on link "In Rotation" at bounding box center [976, 264] width 140 height 33
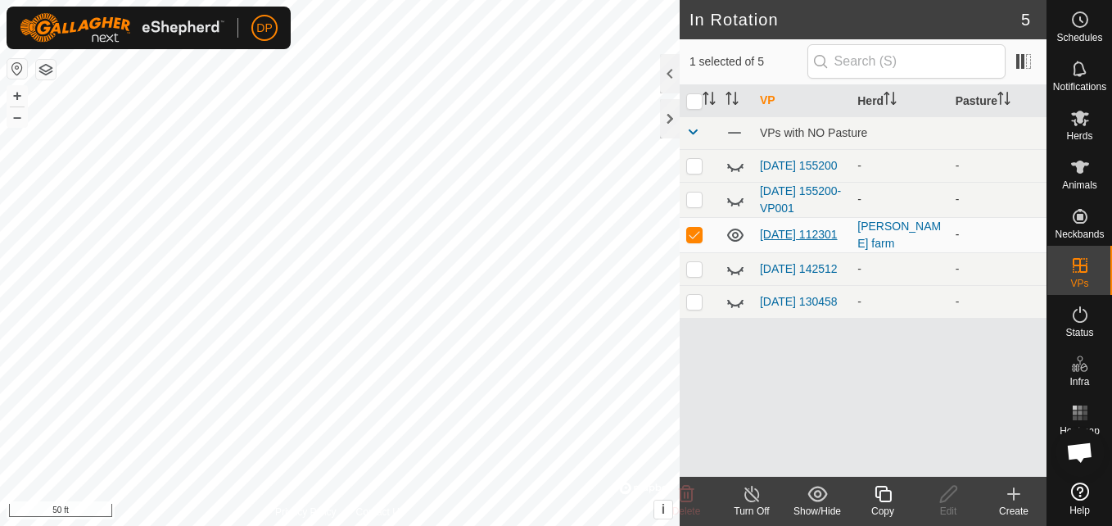
click at [785, 229] on link "[DATE] 112301" at bounding box center [799, 234] width 78 height 13
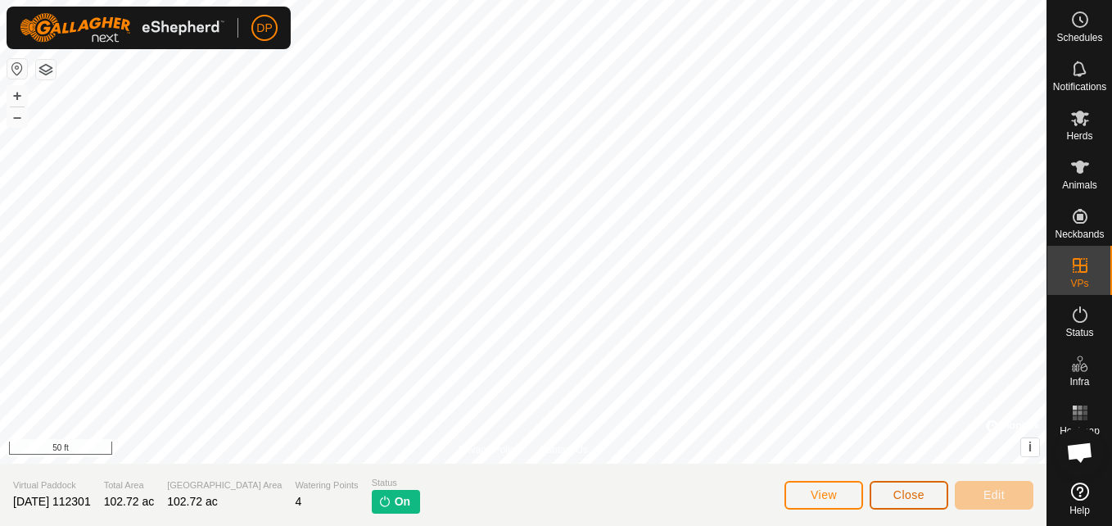
click at [916, 488] on span "Close" at bounding box center [909, 494] width 31 height 13
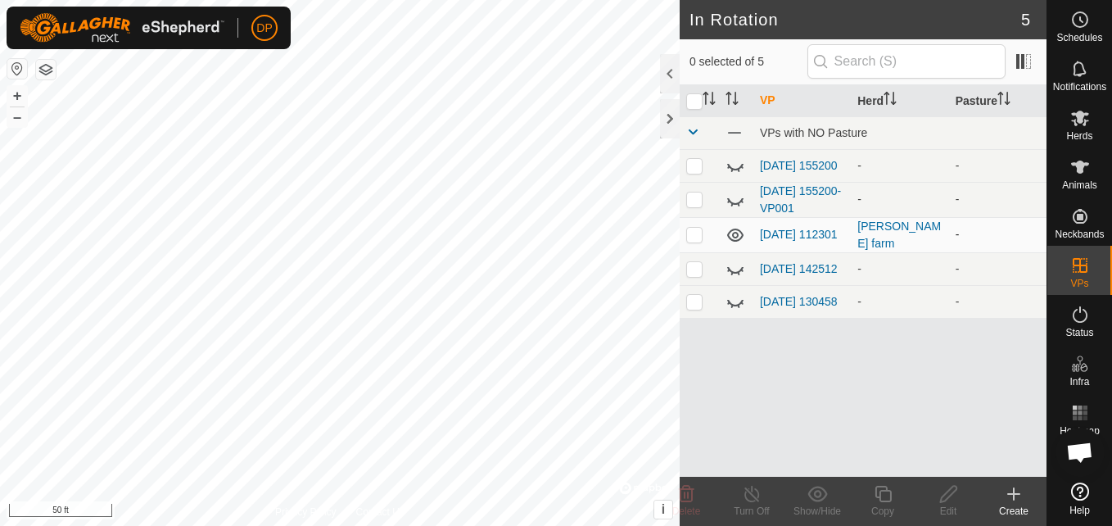
click at [690, 233] on p-checkbox at bounding box center [694, 234] width 16 height 13
checkbox input "false"
click at [793, 228] on link "[DATE] 112301" at bounding box center [799, 234] width 78 height 13
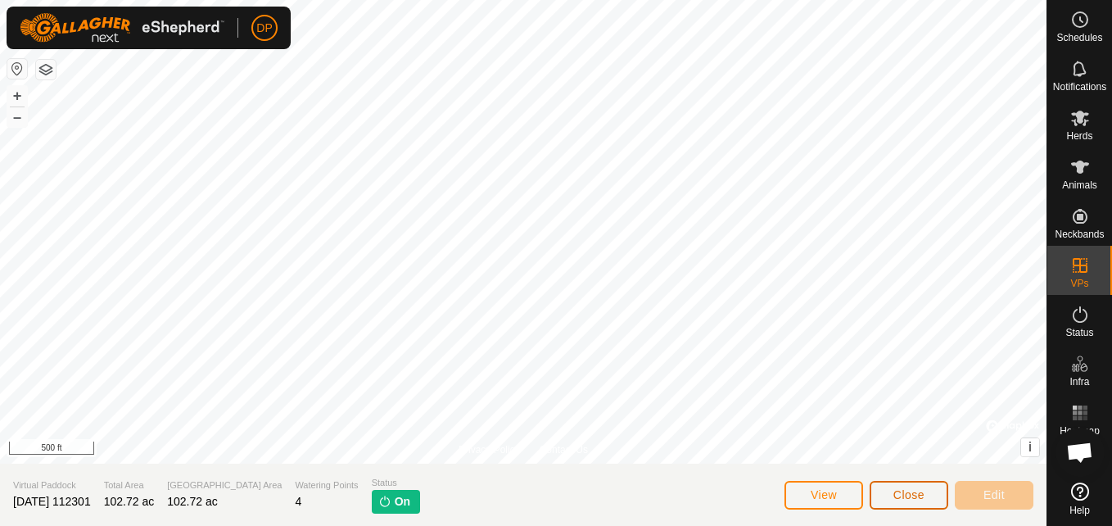
click at [914, 491] on span "Close" at bounding box center [909, 494] width 31 height 13
